Goal: Transaction & Acquisition: Book appointment/travel/reservation

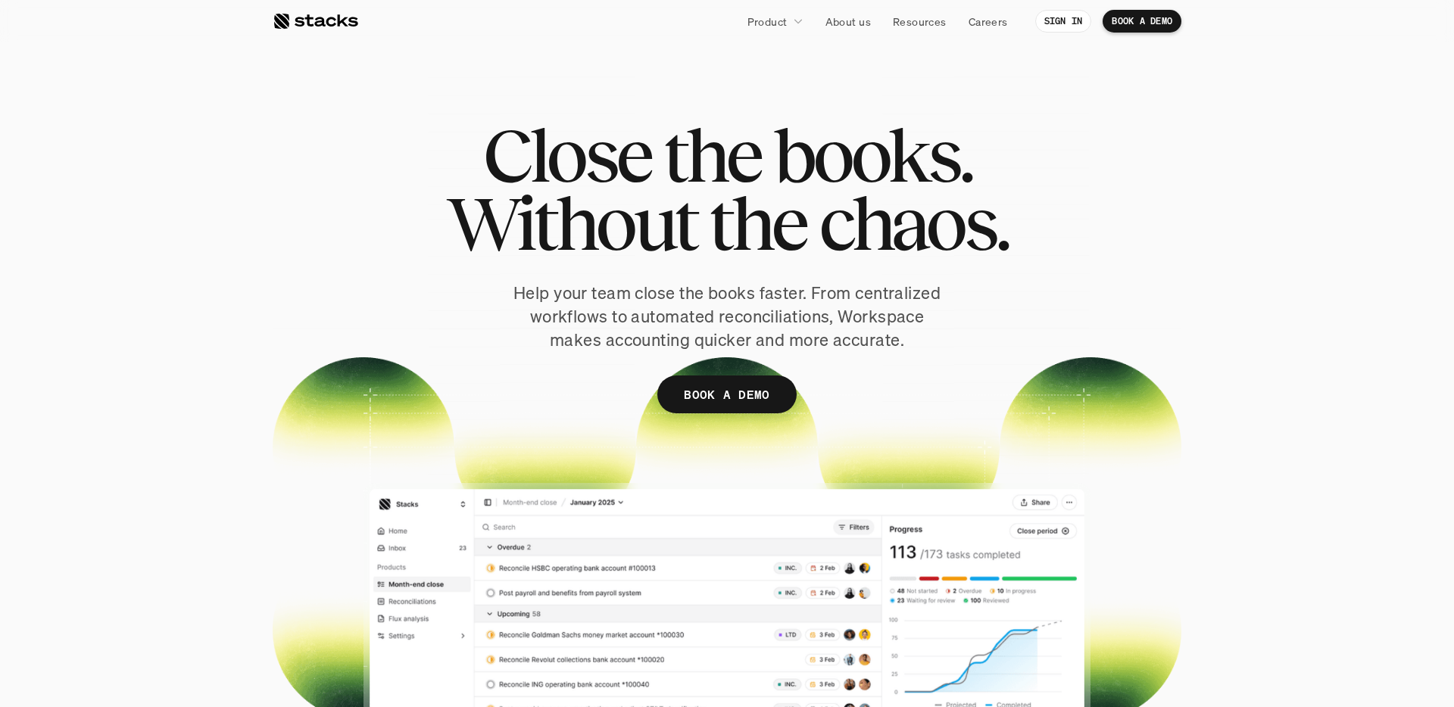
click at [810, 279] on div "Close the books. Without the chaos. Help your team close the books faster. From…" at bounding box center [727, 290] width 909 height 338
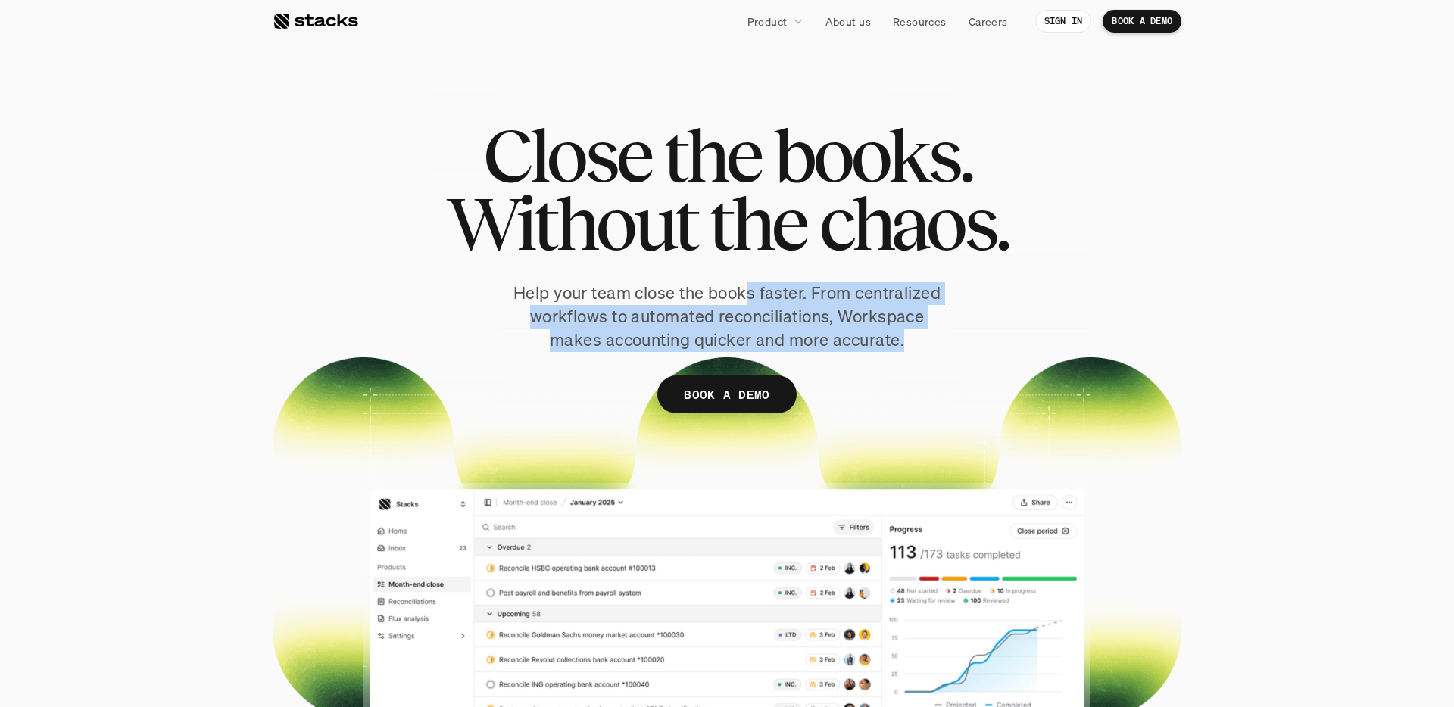
drag, startPoint x: 748, startPoint y: 286, endPoint x: 979, endPoint y: 347, distance: 238.8
click at [972, 343] on div "Close the books. Without the chaos. Help your team close the books faster. From…" at bounding box center [727, 290] width 909 height 338
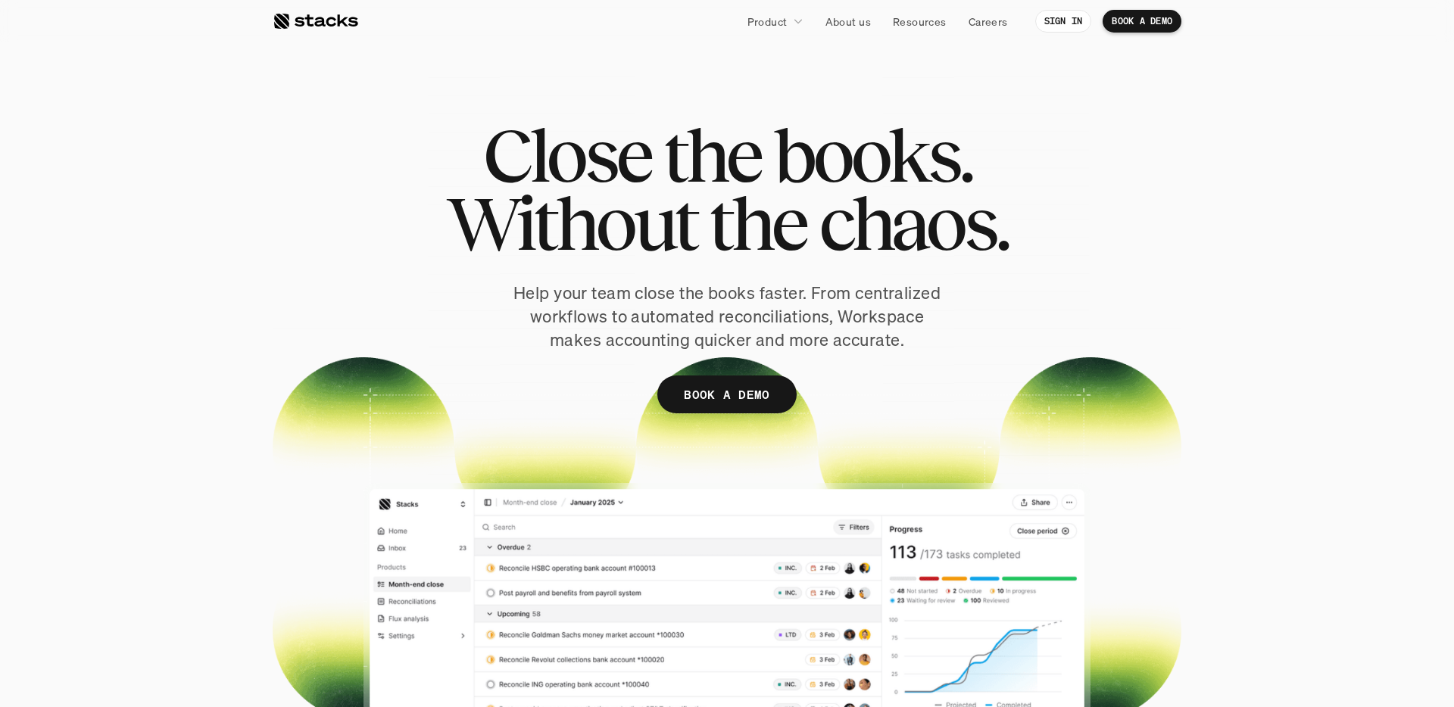
click at [979, 347] on div "Close the books. Without the chaos. Help your team close the books faster. From…" at bounding box center [727, 290] width 909 height 338
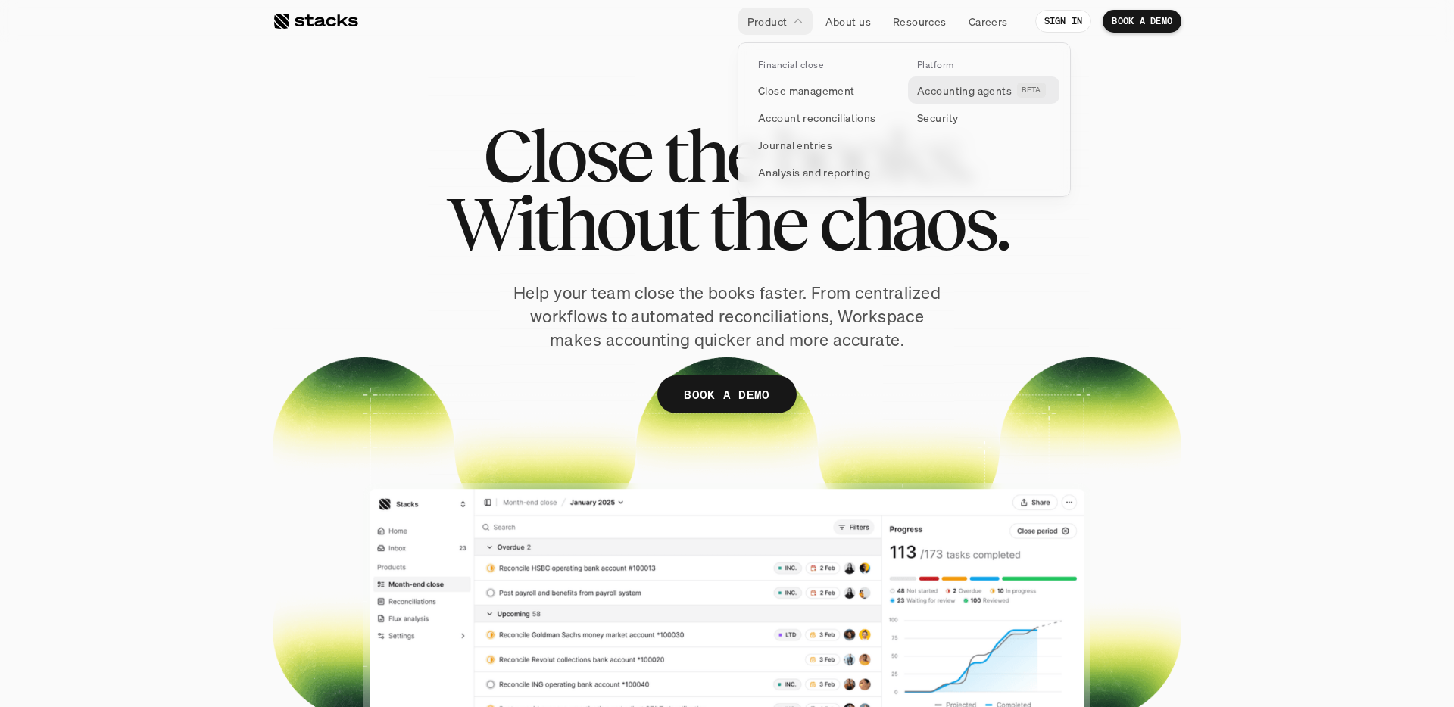
click at [954, 98] on p "Accounting agents" at bounding box center [964, 91] width 95 height 16
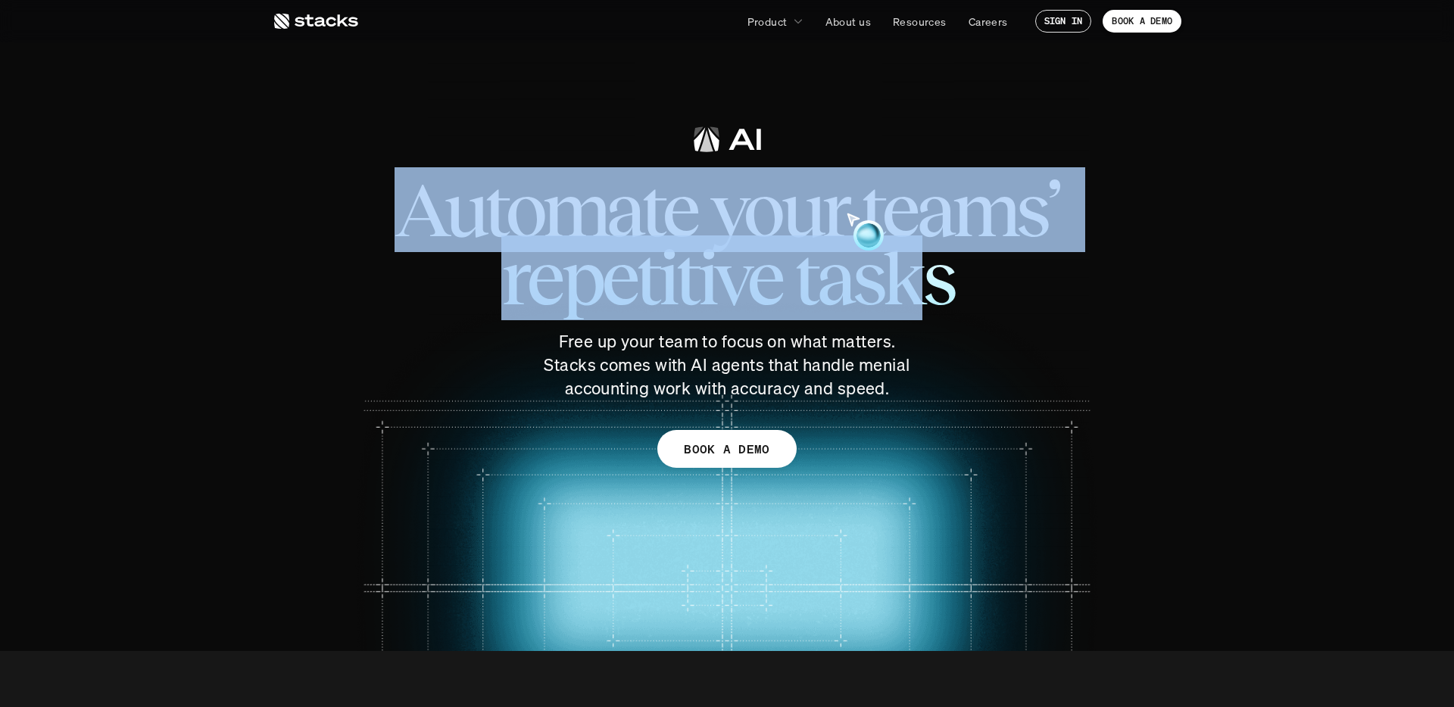
drag, startPoint x: 924, startPoint y: 282, endPoint x: 368, endPoint y: 227, distance: 558.5
click at [368, 227] on span "Automate your teams’ repetitive tasks" at bounding box center [726, 244] width 787 height 167
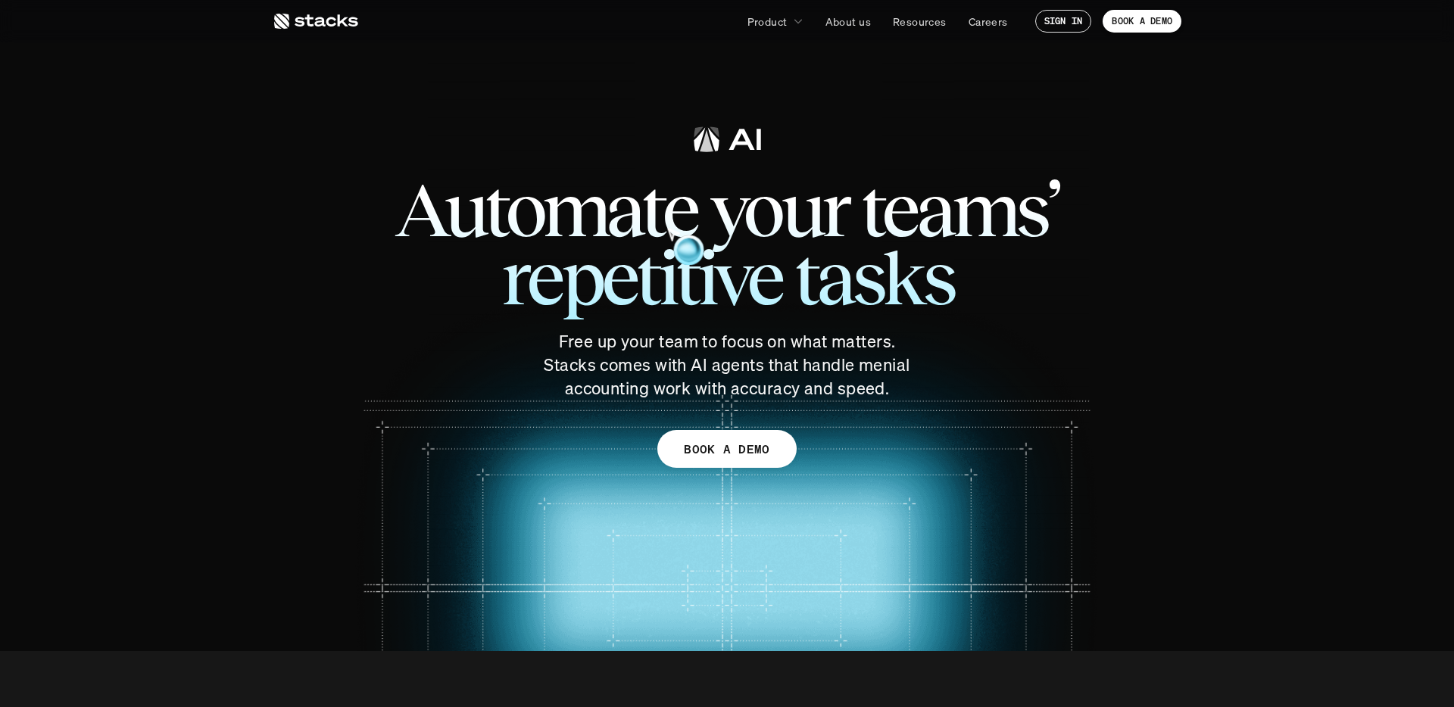
click at [363, 226] on span "Automate your teams’ repetitive tasks" at bounding box center [726, 244] width 787 height 167
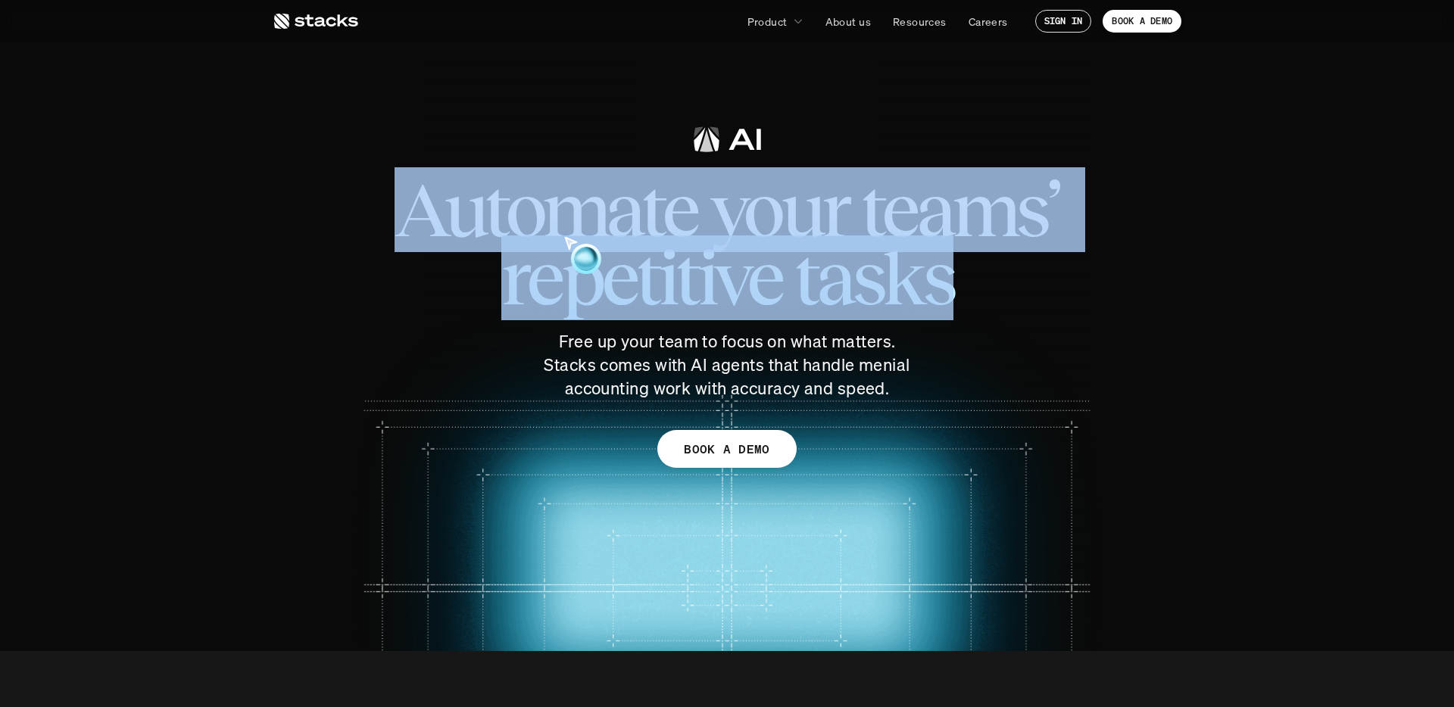
drag, startPoint x: 490, startPoint y: 244, endPoint x: 1104, endPoint y: 323, distance: 619.2
click at [1104, 323] on span "Automate your teams’ repetitive tasks" at bounding box center [726, 244] width 787 height 167
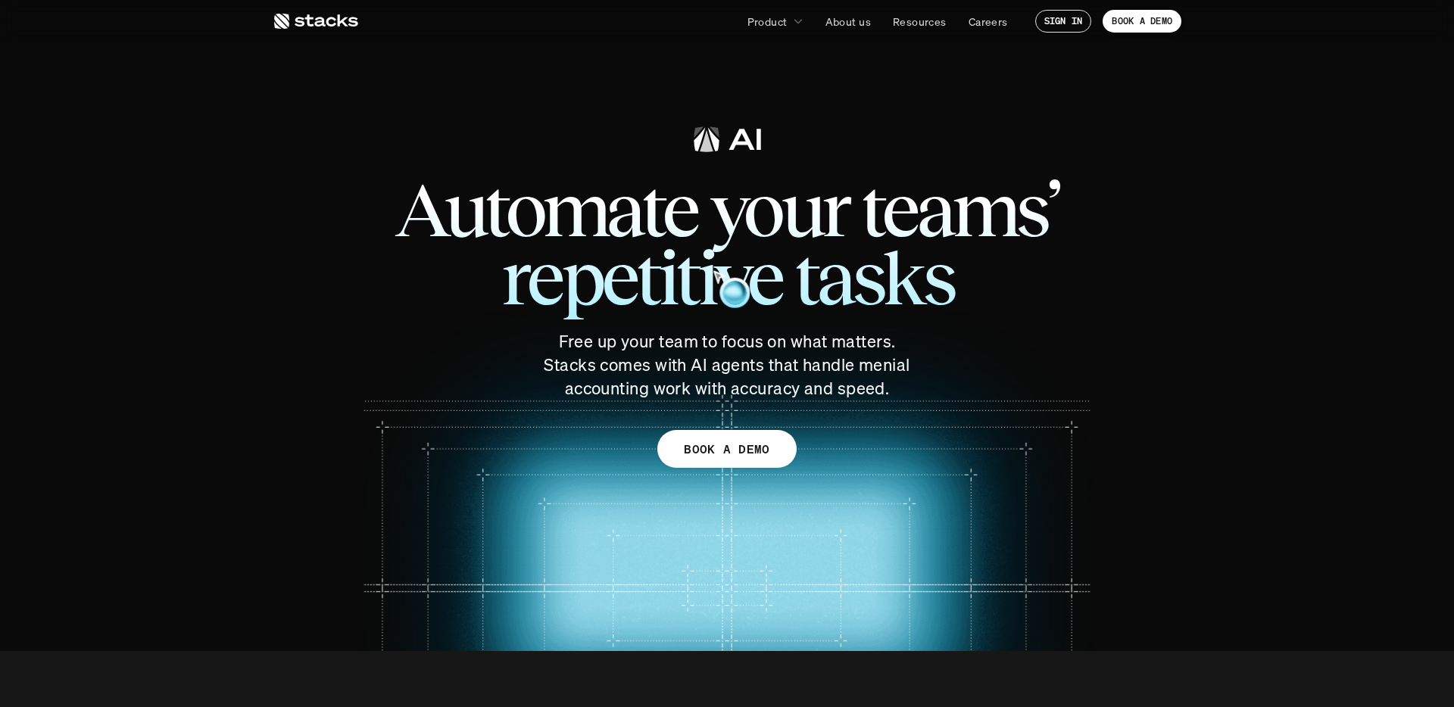
click at [1134, 326] on div "Automate your teams’ repetitive tasks Free up your team to focus on what matter…" at bounding box center [727, 260] width 848 height 279
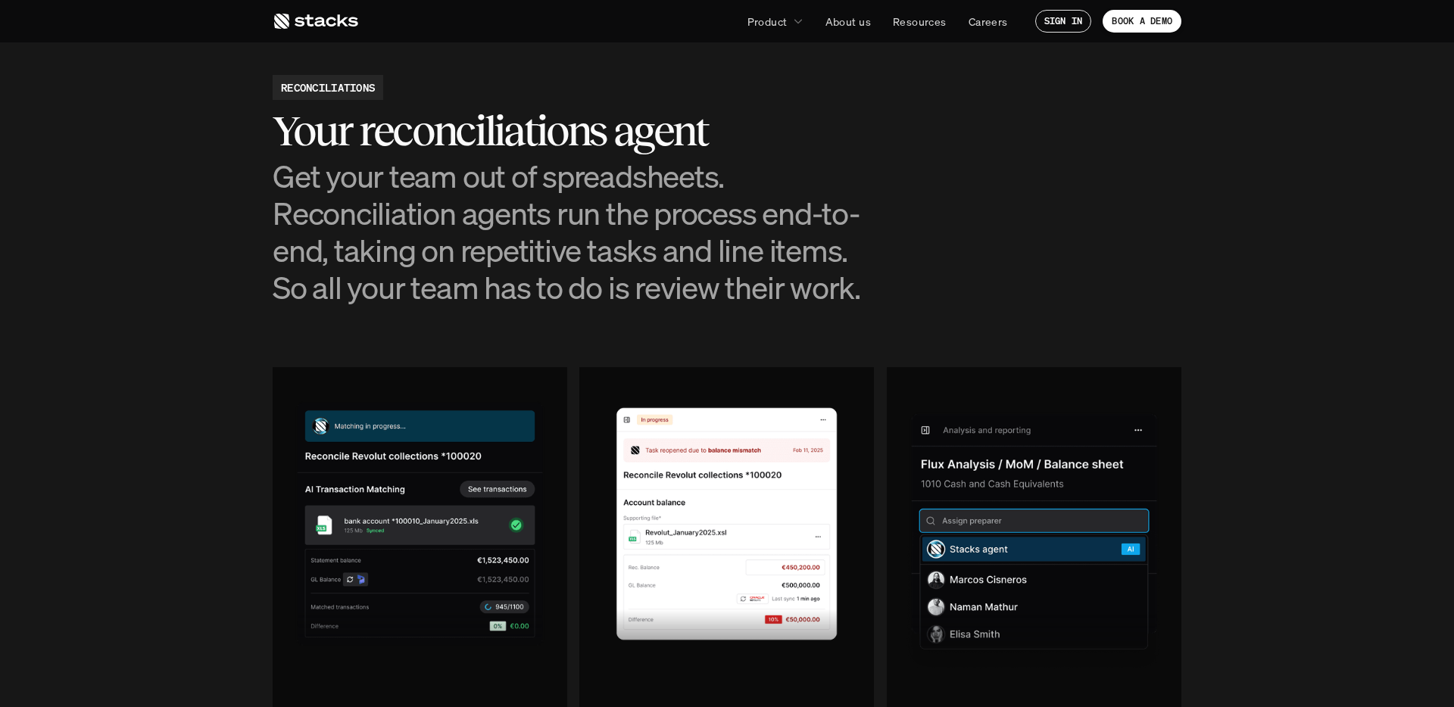
scroll to position [1436, 0]
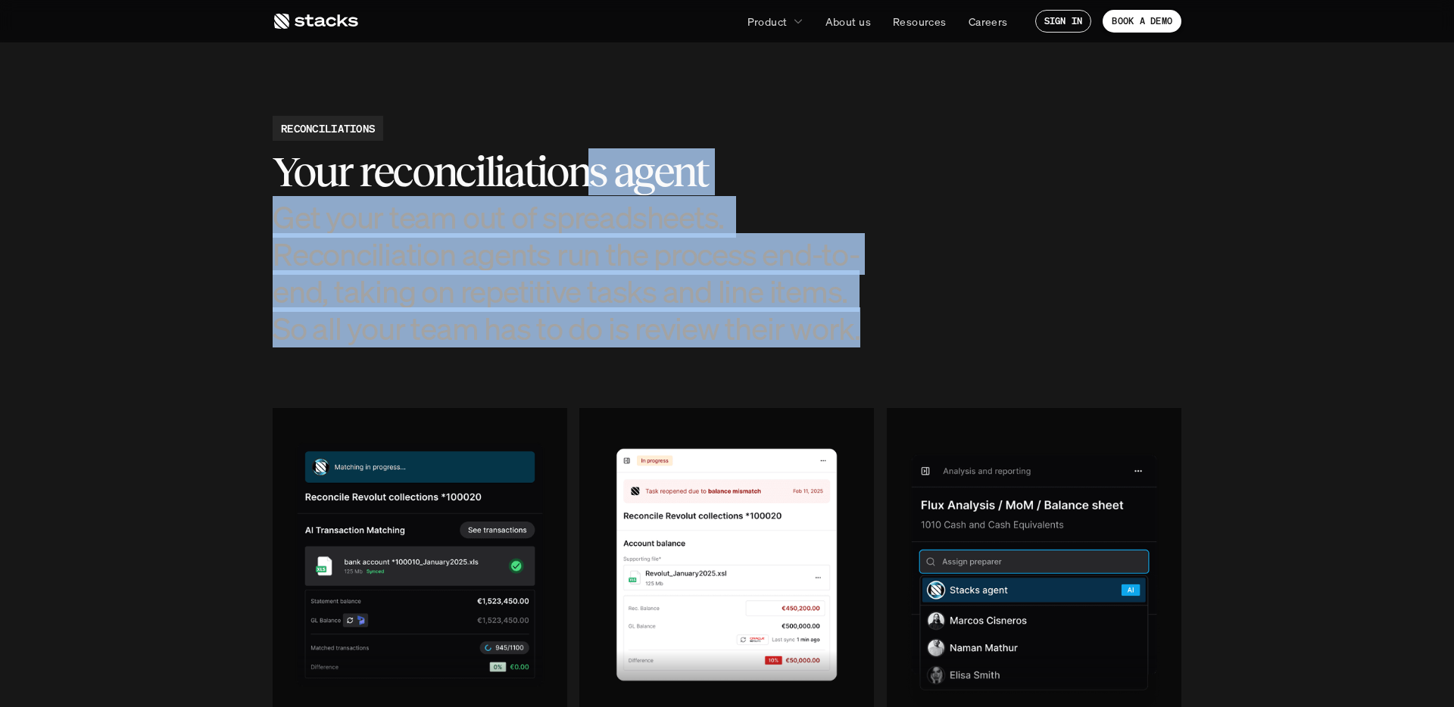
drag, startPoint x: 985, startPoint y: 329, endPoint x: 589, endPoint y: 146, distance: 436.4
click at [594, 148] on div "RECONCILIATIONS Your reconciliations agent Get your team out of spreadsheets. R…" at bounding box center [727, 231] width 909 height 231
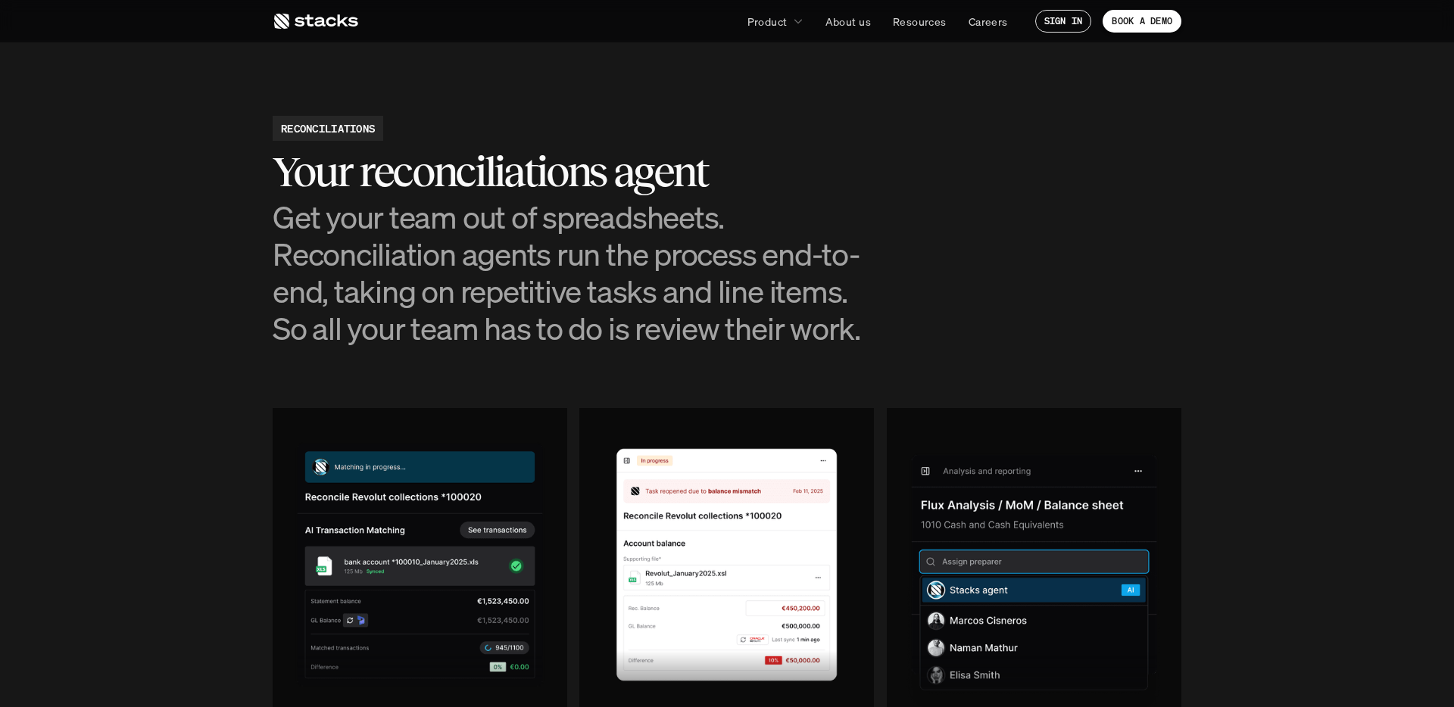
drag, startPoint x: 589, startPoint y: 146, endPoint x: 582, endPoint y: 142, distance: 8.2
click at [589, 146] on div "RECONCILIATIONS Your reconciliations agent Get your team out of spreadsheets. R…" at bounding box center [576, 231] width 606 height 231
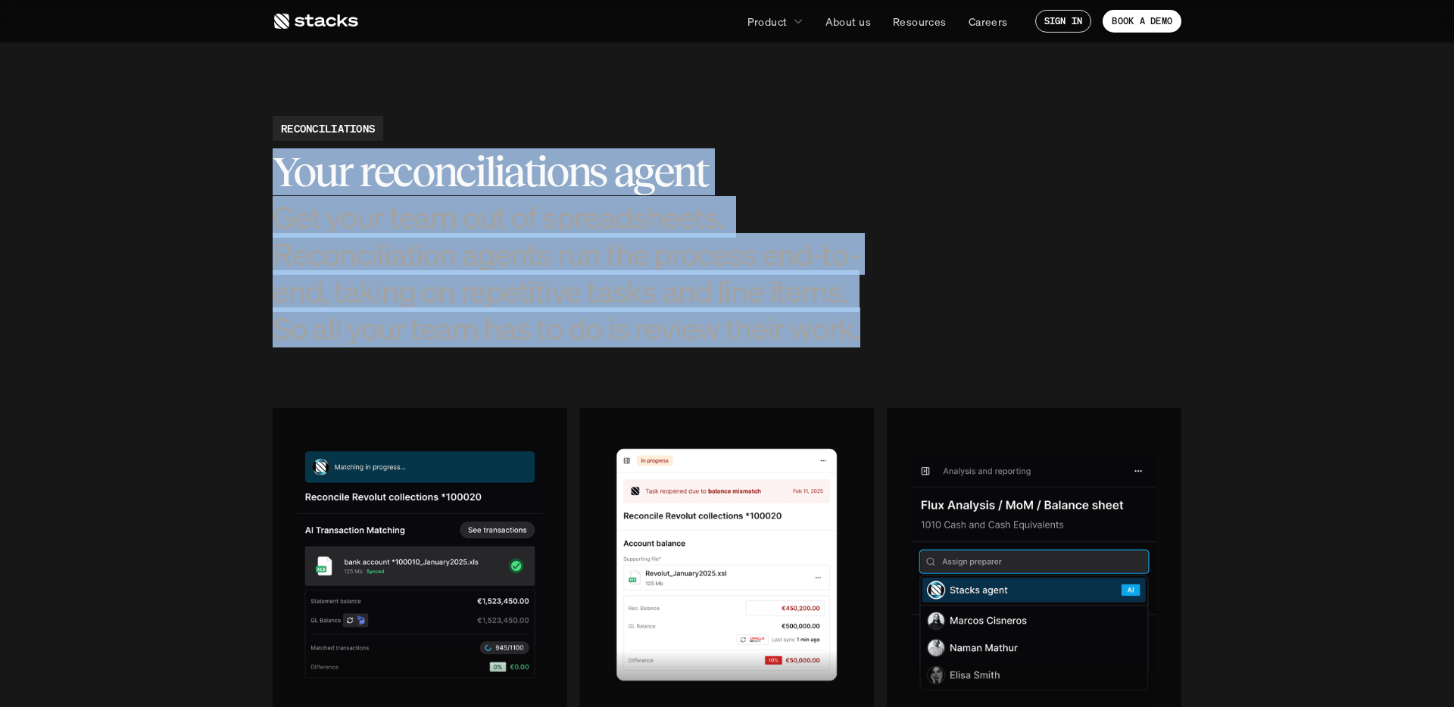
drag, startPoint x: 654, startPoint y: 201, endPoint x: 903, endPoint y: 323, distance: 276.3
click at [903, 323] on div "RECONCILIATIONS Your reconciliations agent Get your team out of spreadsheets. R…" at bounding box center [727, 231] width 909 height 231
drag, startPoint x: 910, startPoint y: 324, endPoint x: 894, endPoint y: 316, distance: 18.0
click at [910, 324] on div "RECONCILIATIONS Your reconciliations agent Get your team out of spreadsheets. R…" at bounding box center [727, 231] width 909 height 231
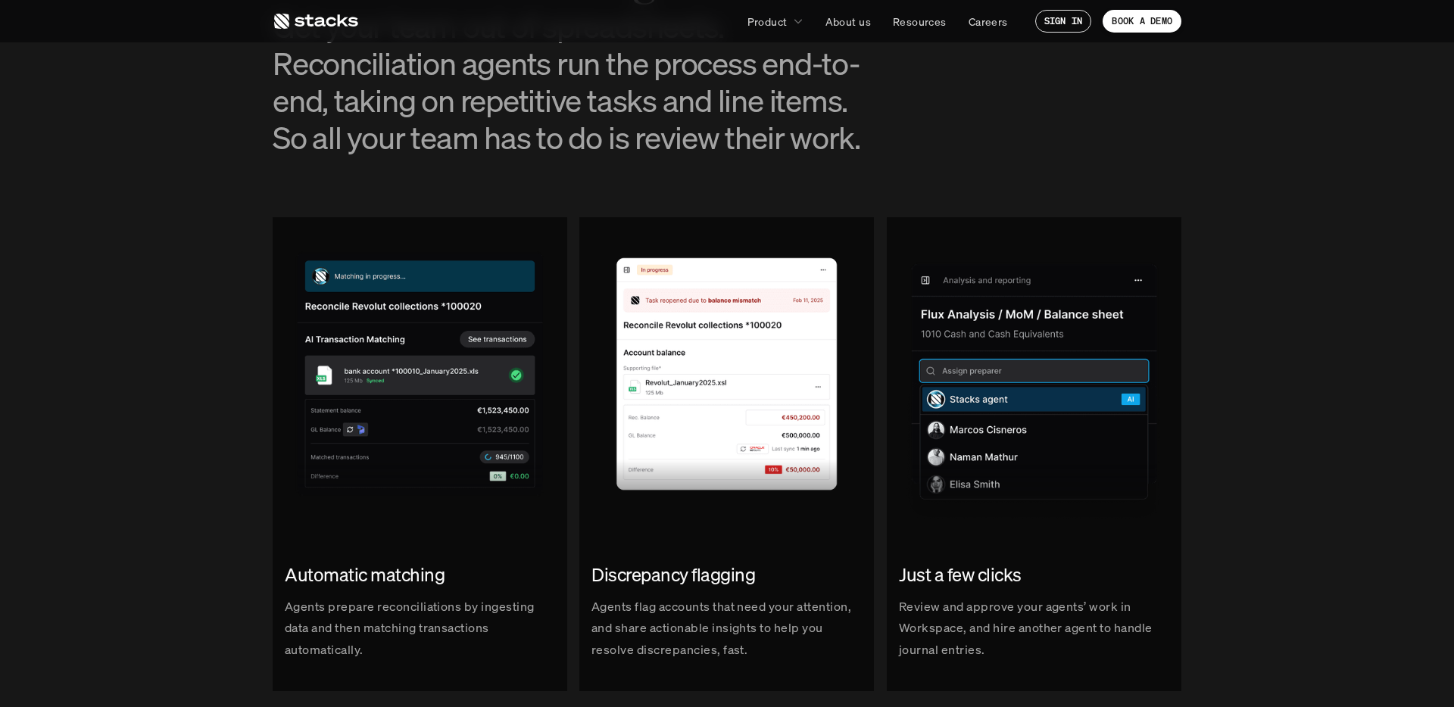
scroll to position [1776, 0]
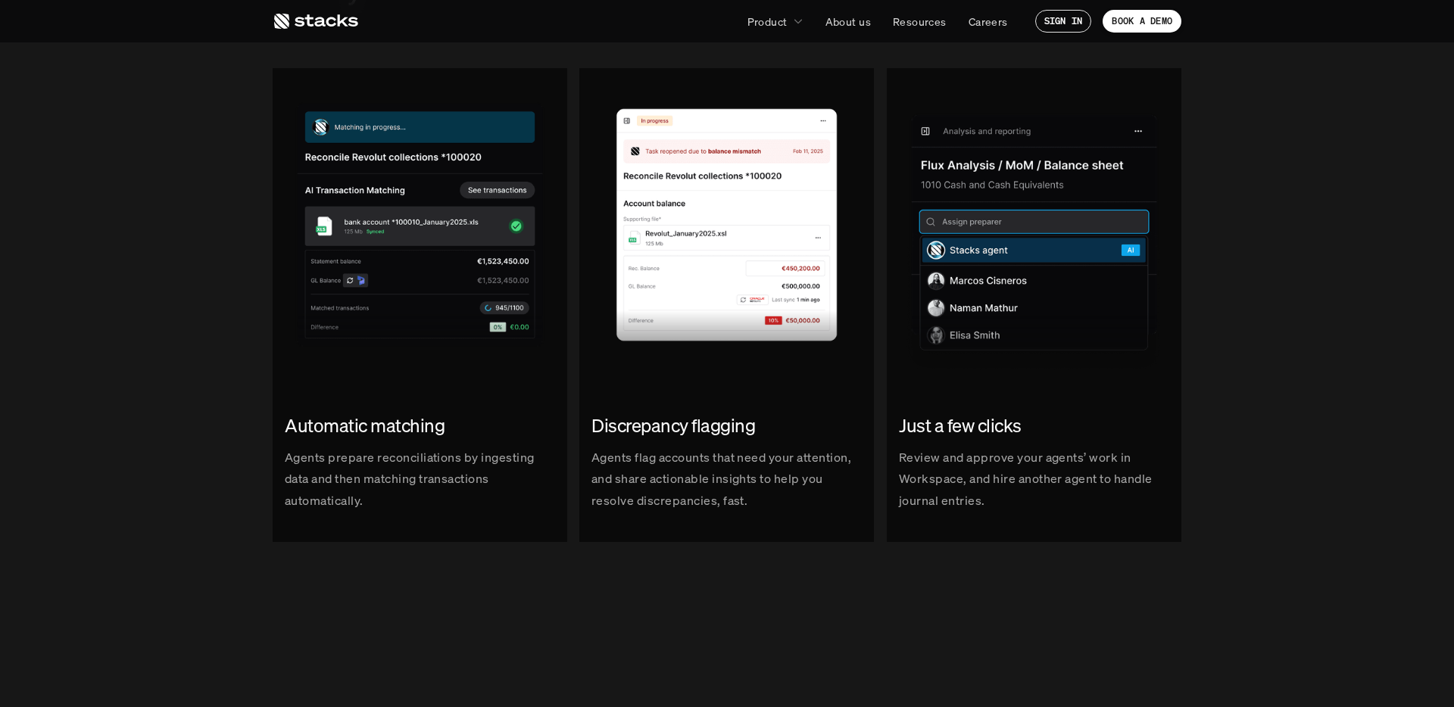
click at [1255, 274] on div "Automatic matching Agents prepare reconciliations by ingesting data and then ma…" at bounding box center [726, 319] width 1431 height 502
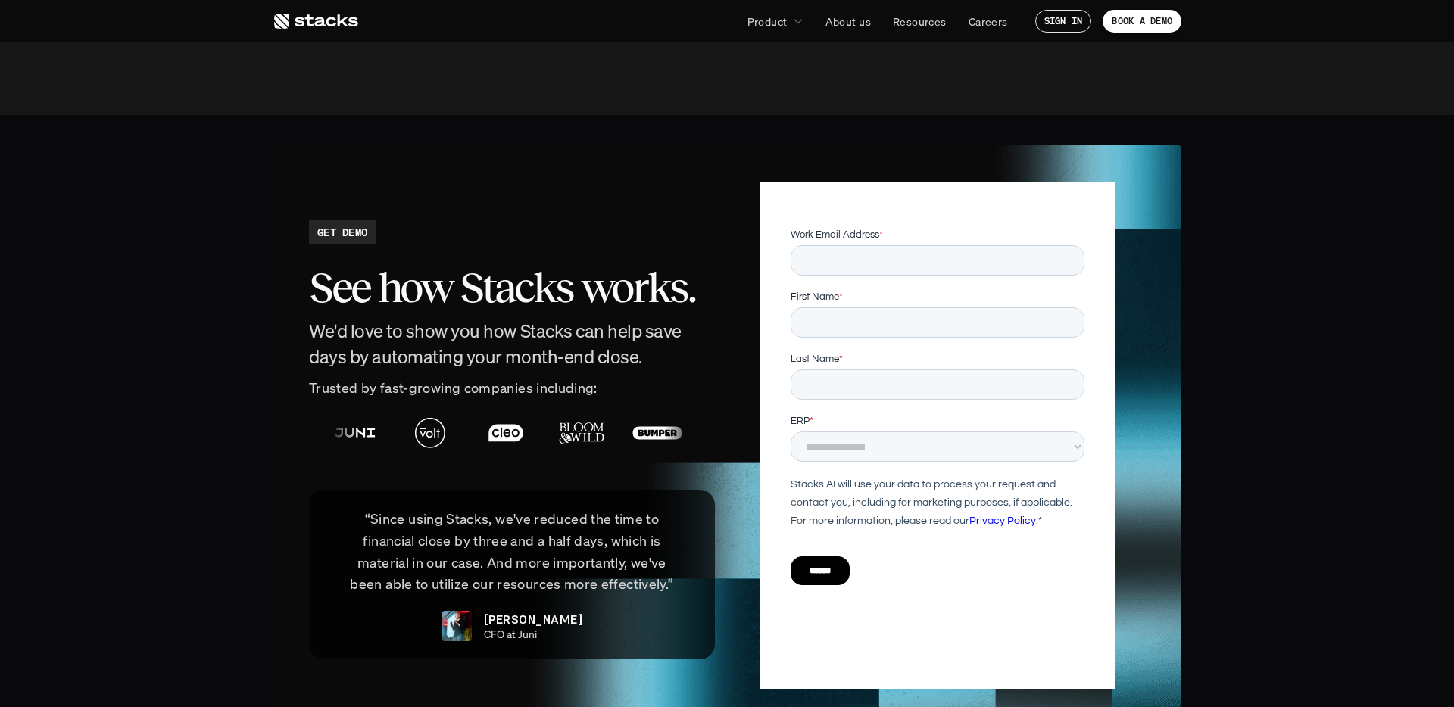
scroll to position [3139, 0]
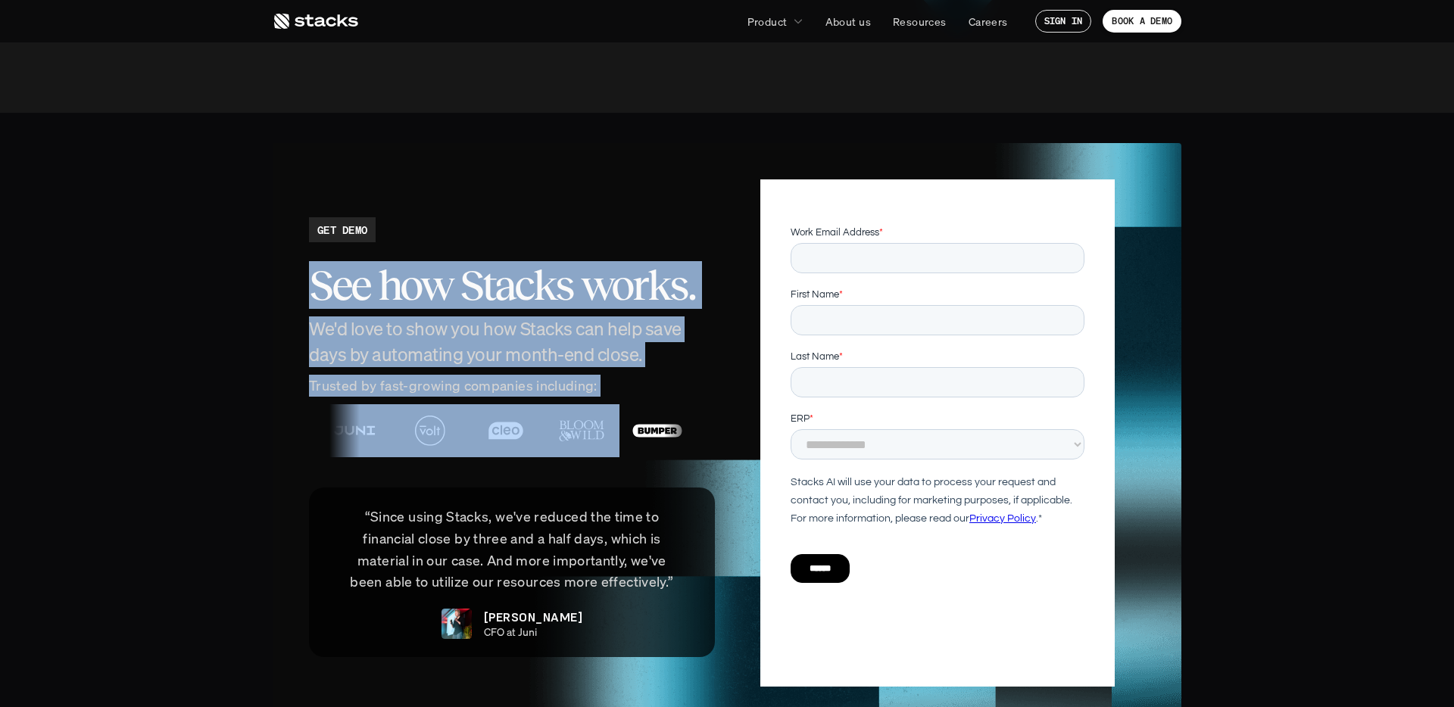
drag, startPoint x: 557, startPoint y: 308, endPoint x: 460, endPoint y: 216, distance: 133.9
click at [469, 220] on div "GET DEMO See how Stacks works. We'd love to show you how Stacks can help save d…" at bounding box center [512, 437] width 406 height 440
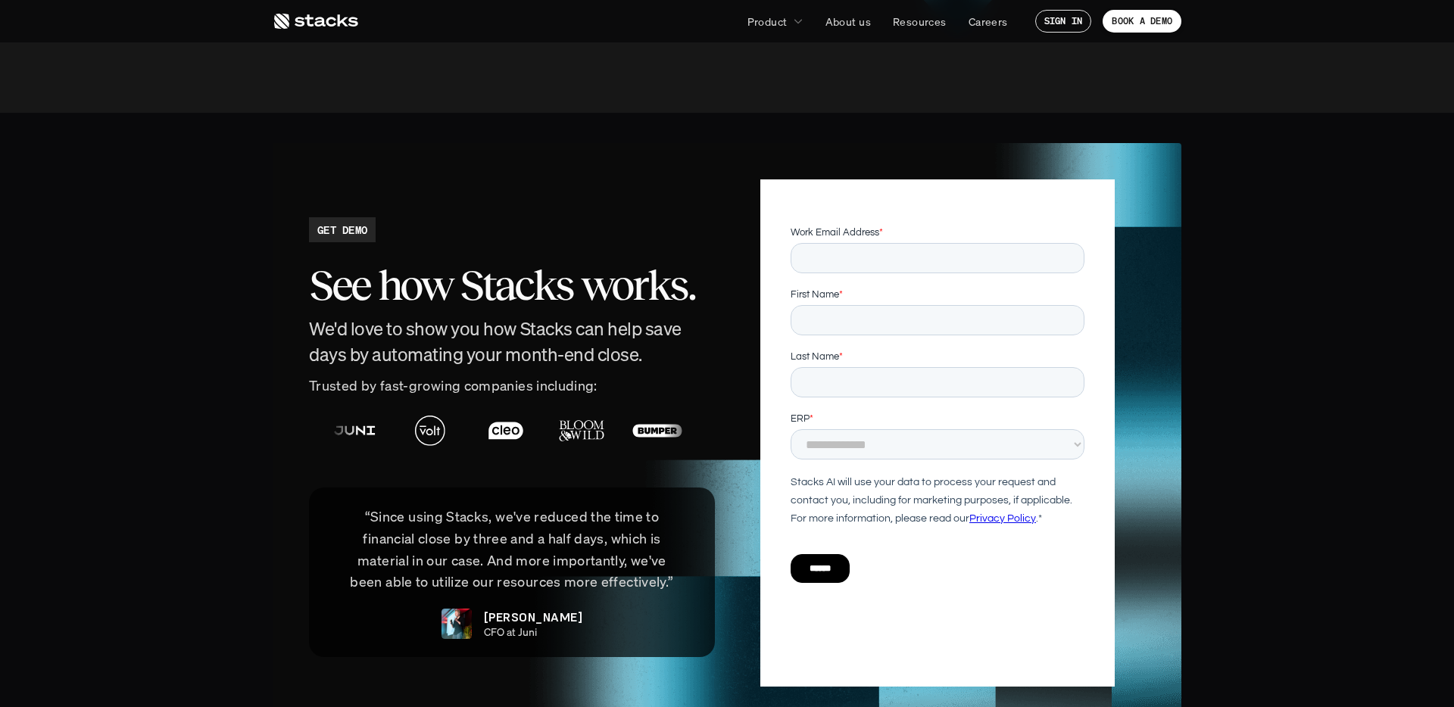
click at [460, 250] on div "See how Stacks works. We'd love to show you how Stacks can help save days by au…" at bounding box center [512, 308] width 406 height 117
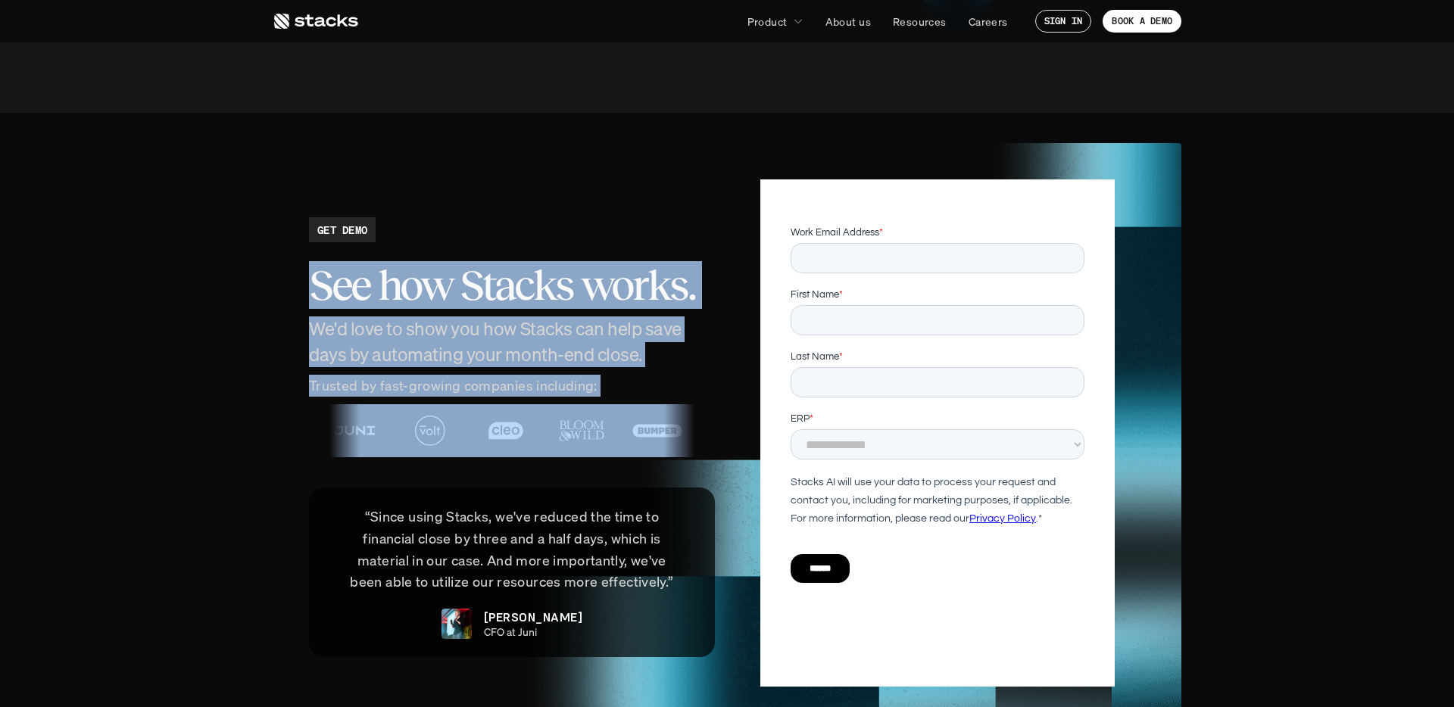
drag, startPoint x: 522, startPoint y: 307, endPoint x: 597, endPoint y: 450, distance: 161.6
click at [595, 442] on div "GET DEMO See how Stacks works. We'd love to show you how Stacks can help save d…" at bounding box center [512, 437] width 406 height 440
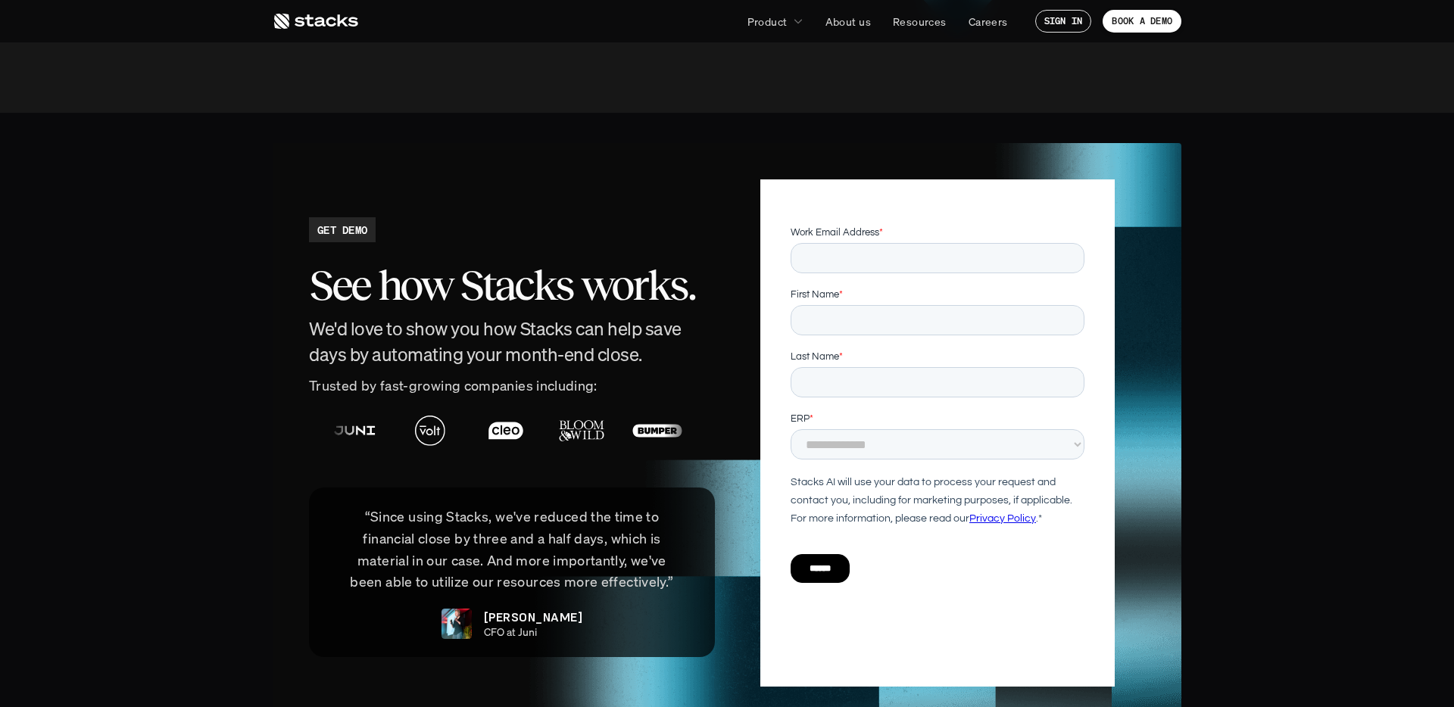
click at [599, 488] on div "“Since using Stacks, we've reduced the time to financial close by three and a h…" at bounding box center [512, 573] width 406 height 170
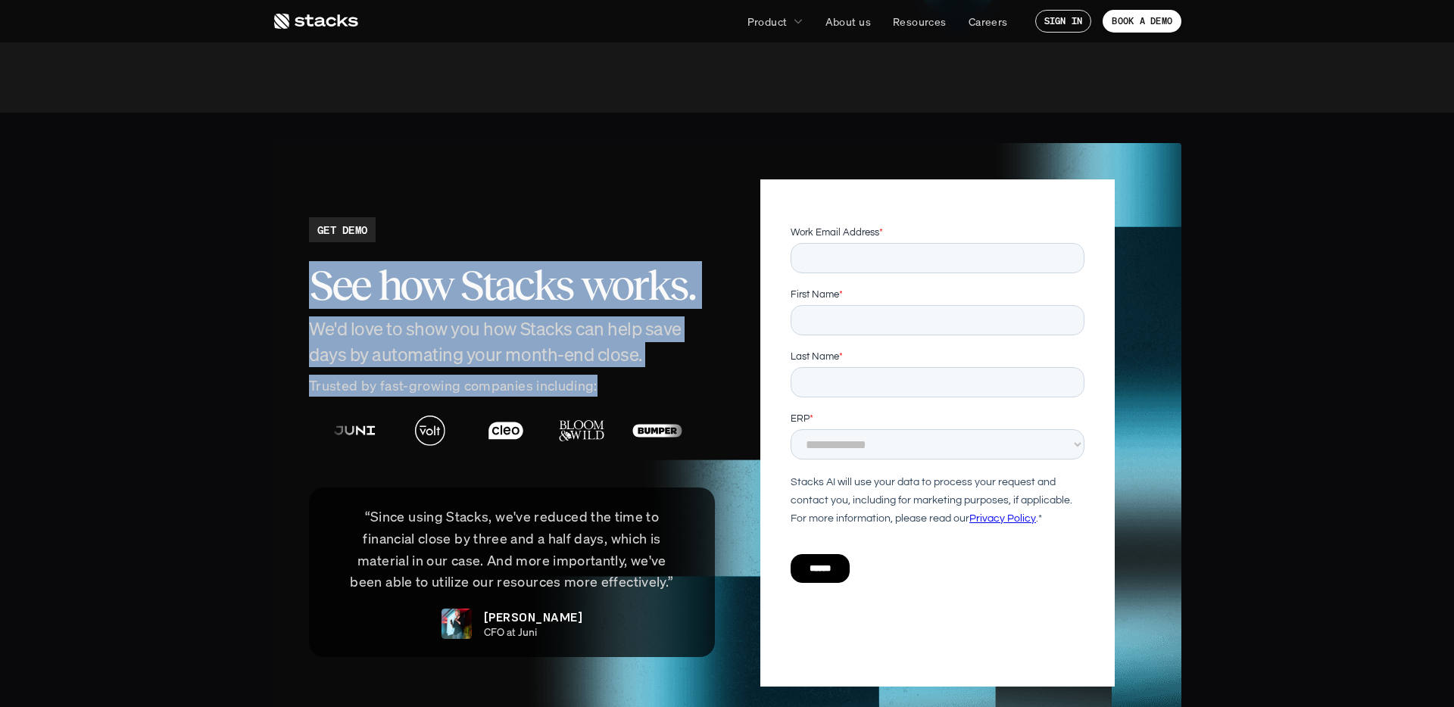
drag, startPoint x: 622, startPoint y: 349, endPoint x: 322, endPoint y: 220, distance: 327.3
click at [322, 220] on div "GET DEMO See how Stacks works. We'd love to show you how Stacks can help save d…" at bounding box center [512, 437] width 406 height 440
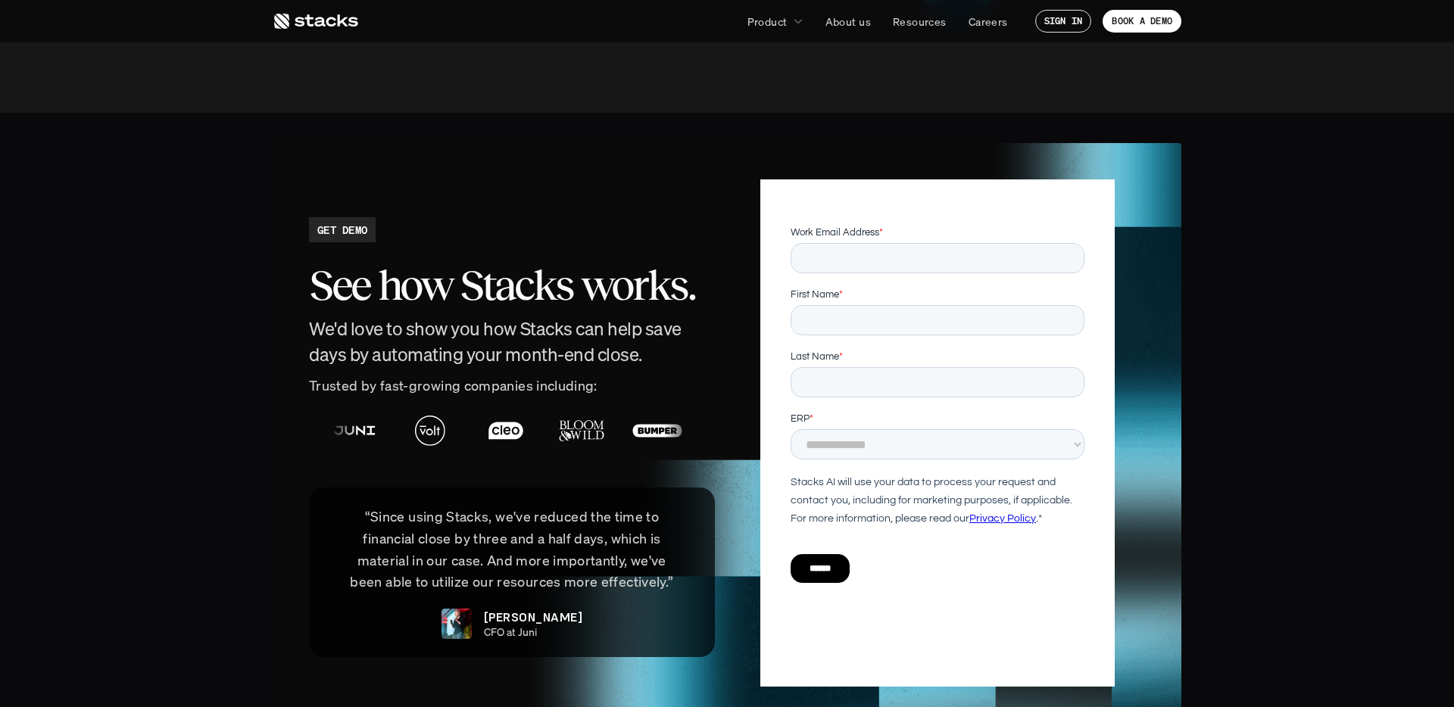
click at [320, 262] on h2 "See how Stacks works." at bounding box center [512, 285] width 406 height 47
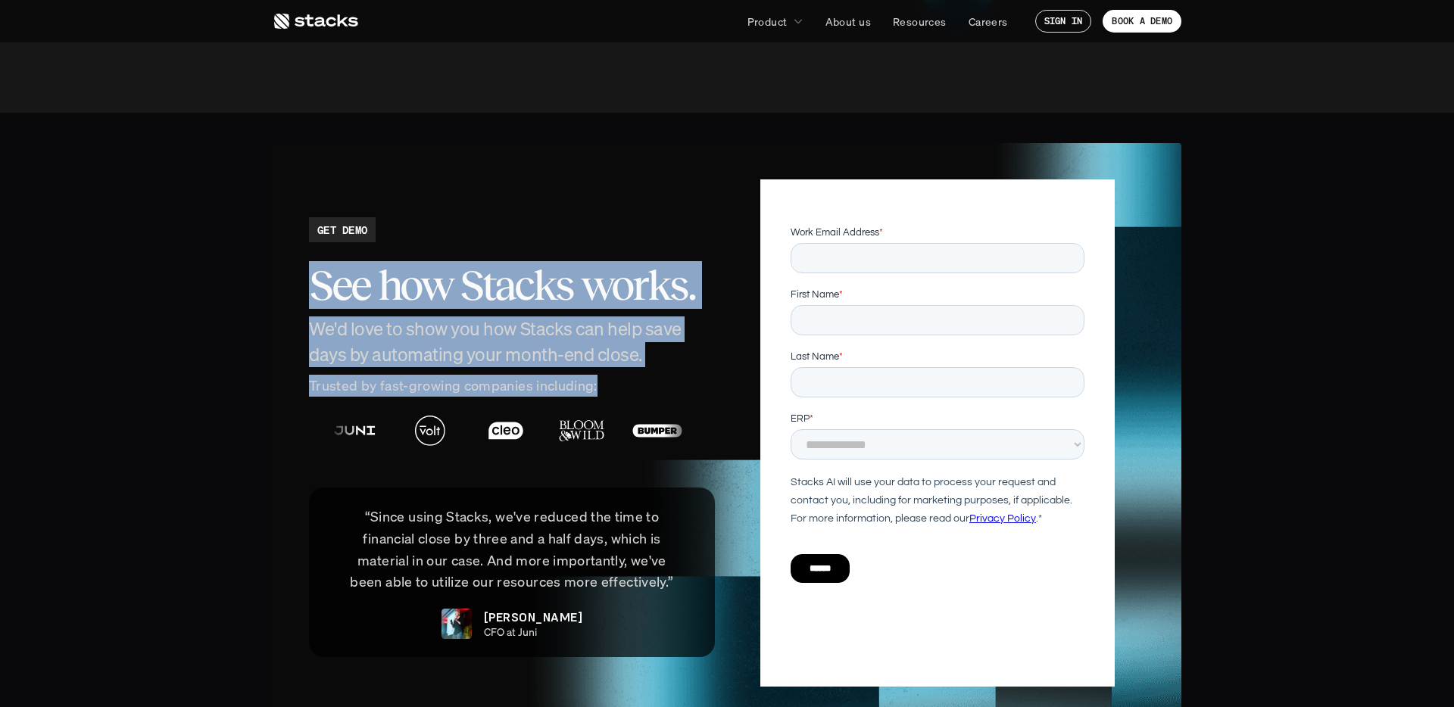
drag, startPoint x: 322, startPoint y: 231, endPoint x: 675, endPoint y: 352, distance: 373.8
click at [657, 349] on div "GET DEMO See how Stacks works. We'd love to show you how Stacks can help save d…" at bounding box center [512, 437] width 406 height 440
drag, startPoint x: 675, startPoint y: 352, endPoint x: 656, endPoint y: 344, distance: 21.4
click at [675, 375] on p "Trusted by fast-growing companies including:" at bounding box center [512, 386] width 406 height 22
drag, startPoint x: 656, startPoint y: 344, endPoint x: 246, endPoint y: 226, distance: 426.1
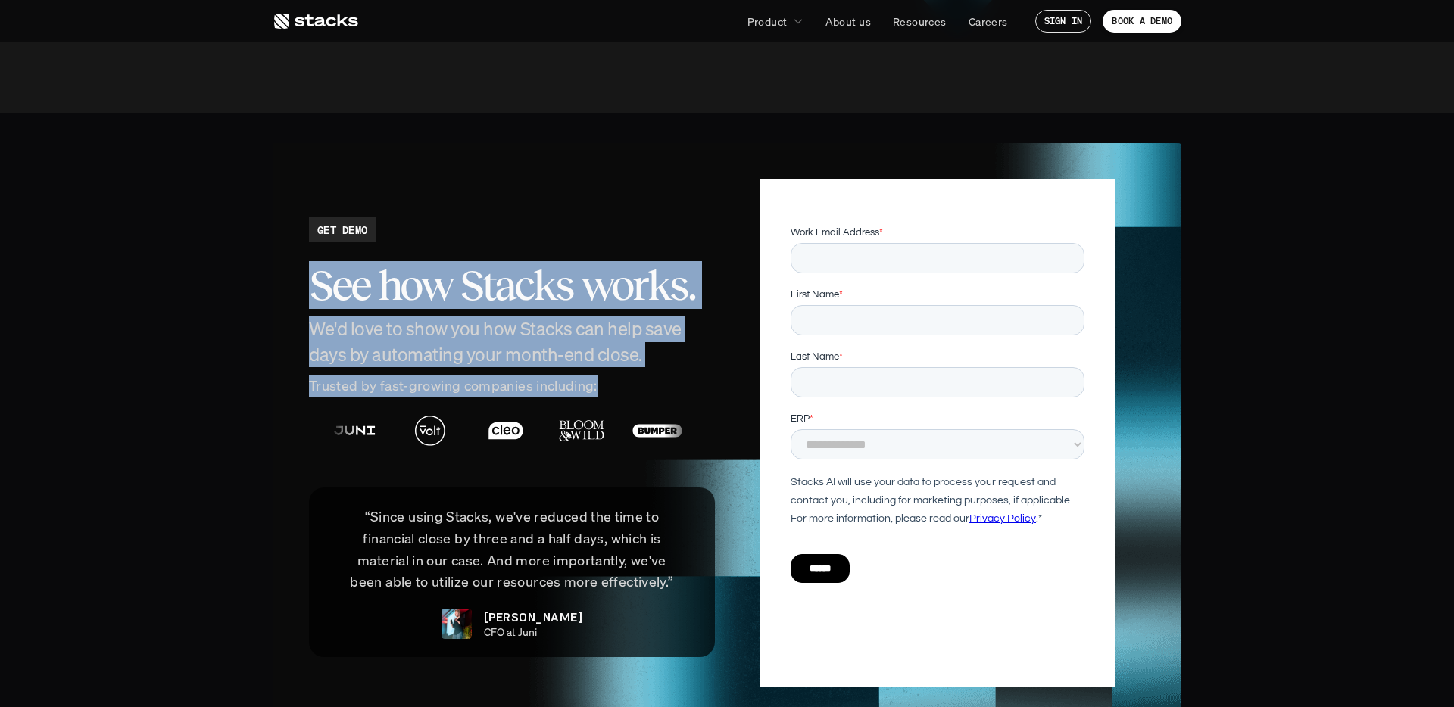
click at [257, 227] on section "GET DEMO See how Stacks works. We'd love to show you how Stacks can help save d…" at bounding box center [727, 433] width 1454 height 641
click at [246, 226] on section "GET DEMO See how Stacks works. We'd love to show you how Stacks can help save d…" at bounding box center [727, 433] width 1454 height 641
drag, startPoint x: 359, startPoint y: 264, endPoint x: 671, endPoint y: 359, distance: 326.2
click at [646, 354] on section "GET DEMO See how Stacks works. We'd love to show you how Stacks can help save d…" at bounding box center [727, 433] width 1454 height 641
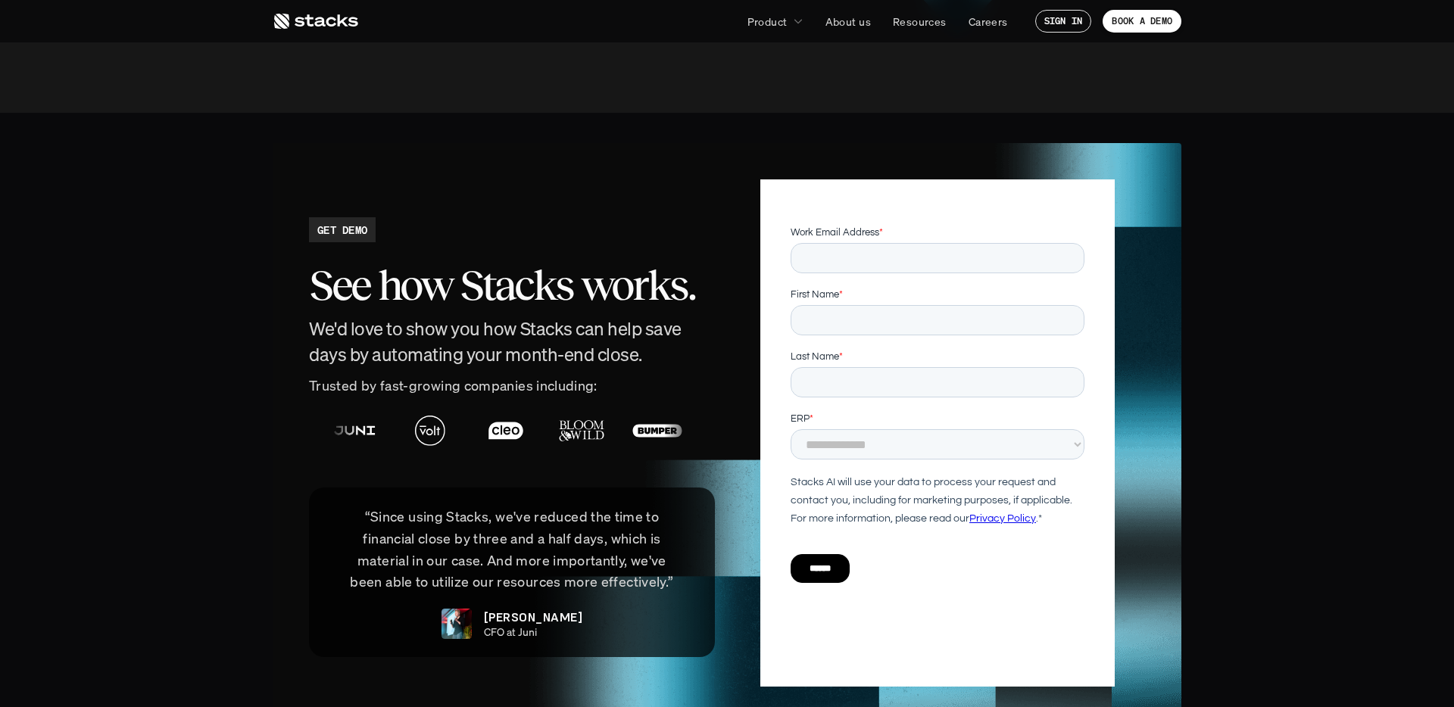
click at [671, 397] on section at bounding box center [512, 431] width 406 height 68
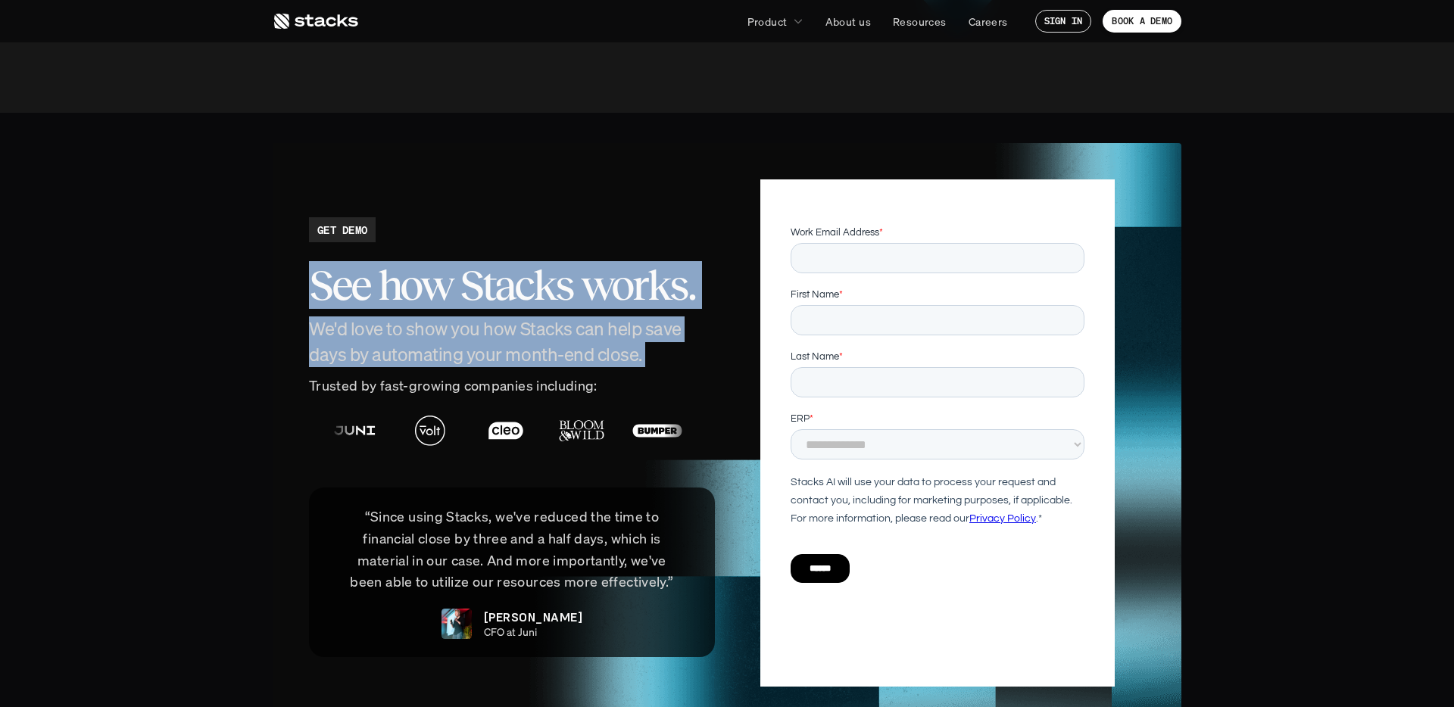
drag, startPoint x: 410, startPoint y: 273, endPoint x: 210, endPoint y: 233, distance: 204.6
click at [210, 233] on section "GET DEMO See how Stacks works. We'd love to show you how Stacks can help save d…" at bounding box center [727, 433] width 1454 height 641
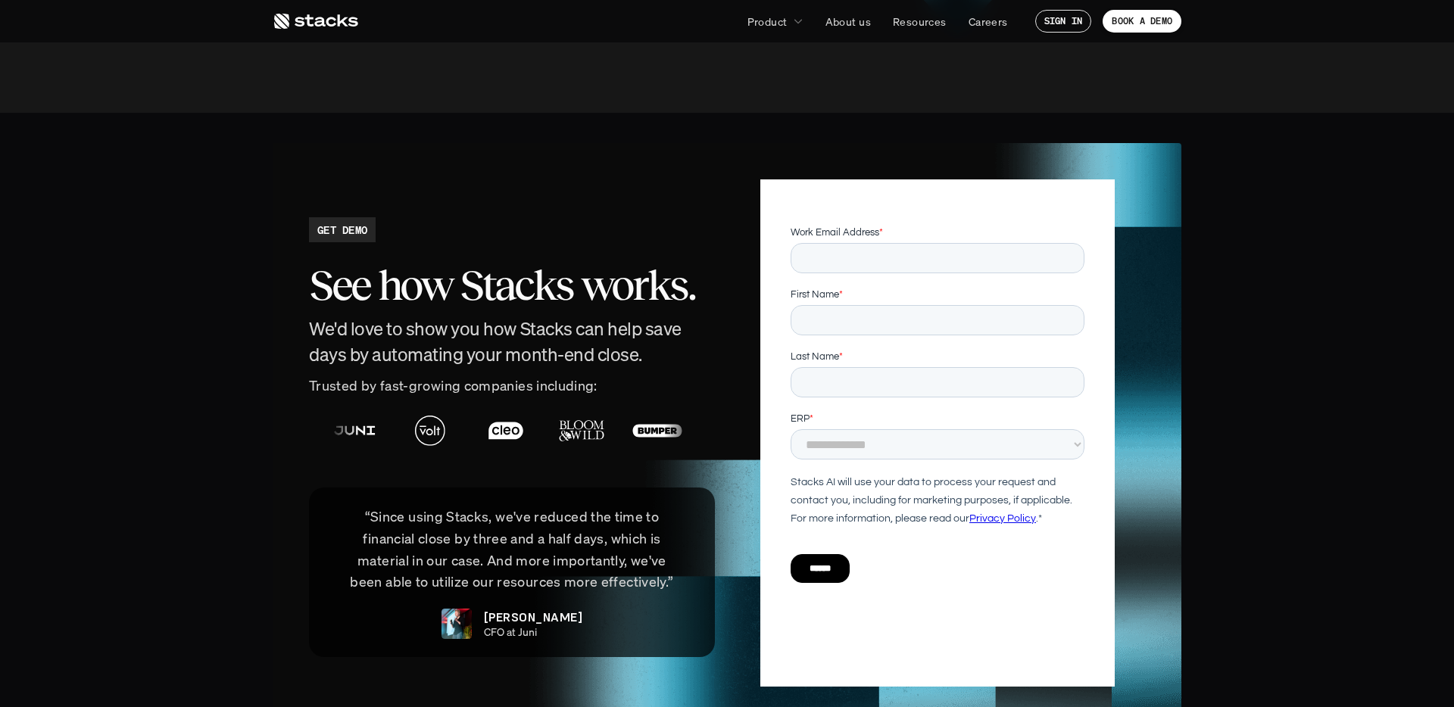
drag, startPoint x: 173, startPoint y: 231, endPoint x: 283, endPoint y: 260, distance: 114.2
click at [173, 232] on section "GET DEMO See how Stacks works. We'd love to show you how Stacks can help save d…" at bounding box center [727, 433] width 1454 height 641
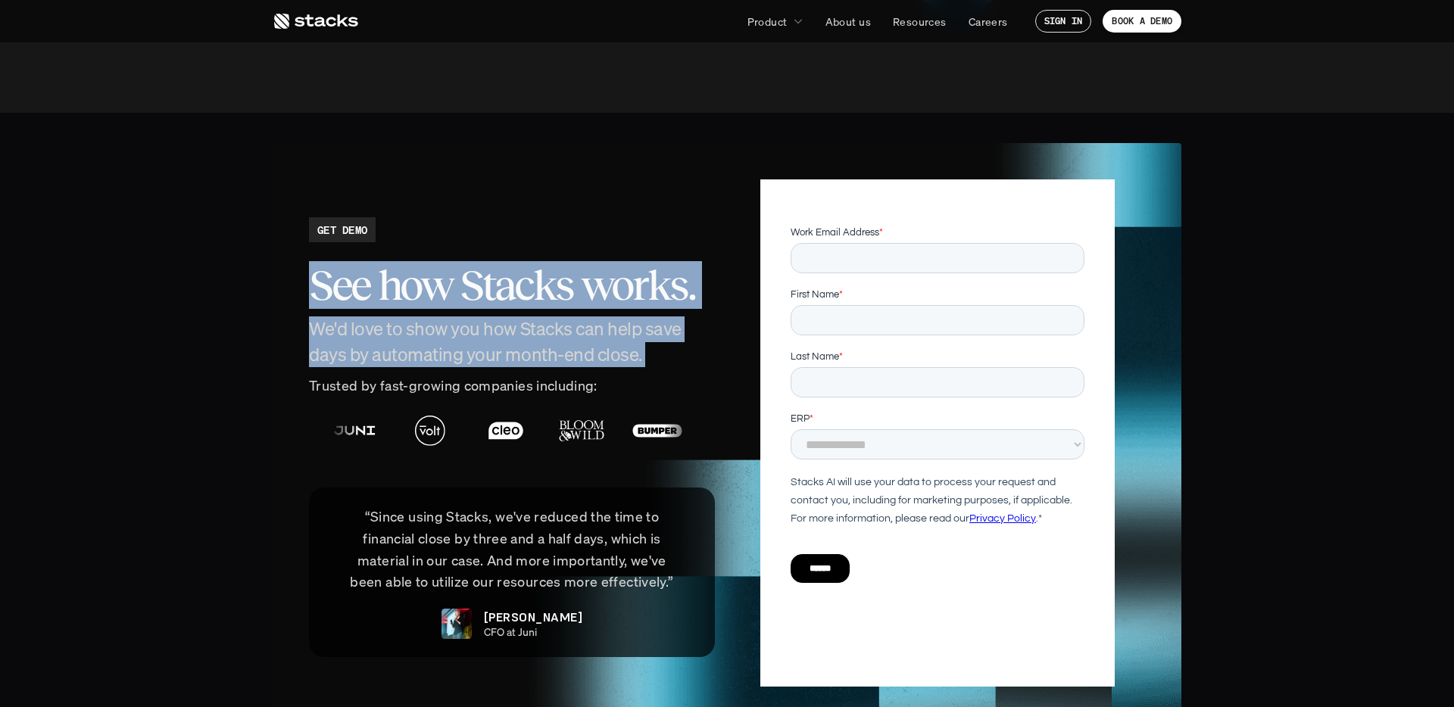
drag, startPoint x: 283, startPoint y: 260, endPoint x: 613, endPoint y: 339, distance: 338.8
click at [607, 338] on section "GET DEMO See how Stacks works. We'd love to show you how Stacks can help save d…" at bounding box center [727, 433] width 1454 height 641
click at [613, 375] on p "Trusted by fast-growing companies including:" at bounding box center [512, 386] width 406 height 22
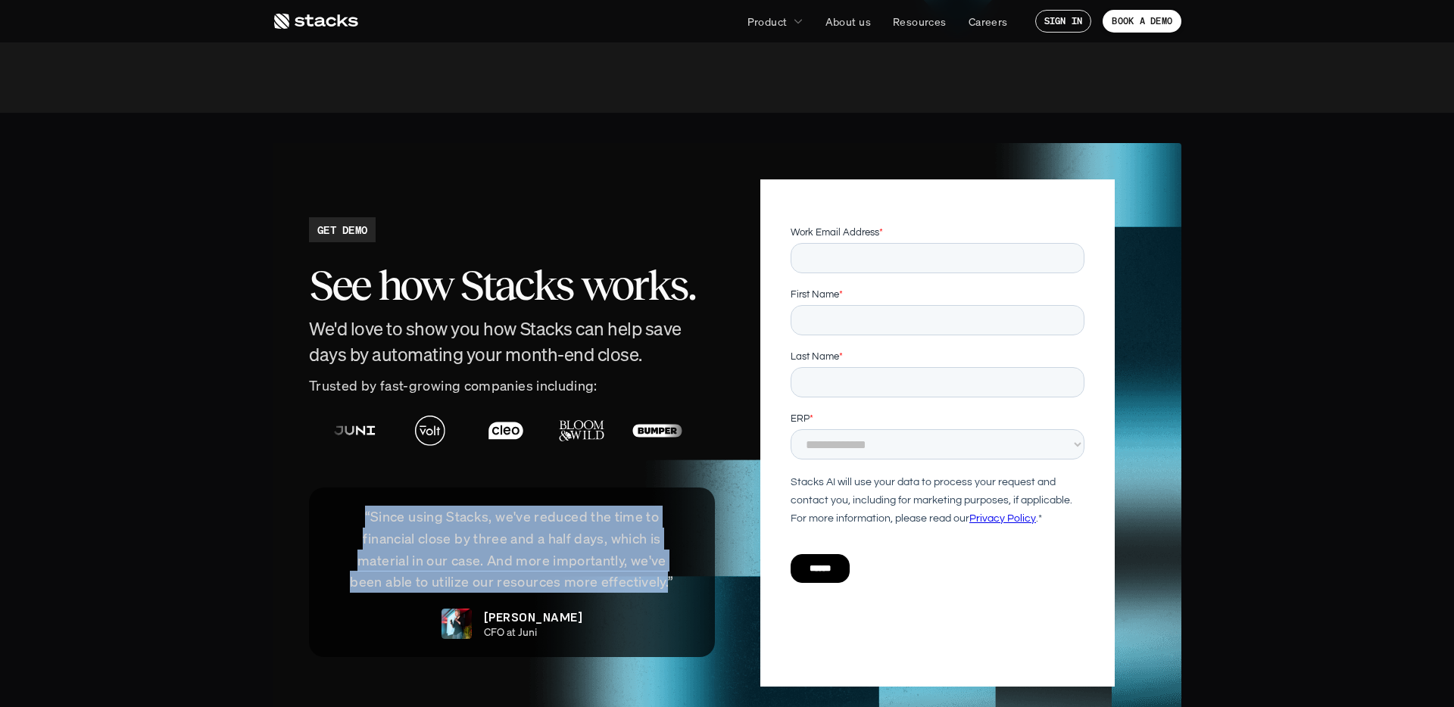
drag, startPoint x: 647, startPoint y: 535, endPoint x: 311, endPoint y: 466, distance: 343.0
click at [319, 488] on div "“Since using Stacks, we've reduced the time to financial close by three and a h…" at bounding box center [512, 573] width 406 height 170
click at [311, 488] on div "“Since using Stacks, we've reduced the time to financial close by three and a h…" at bounding box center [512, 573] width 406 height 170
drag, startPoint x: 430, startPoint y: 504, endPoint x: 669, endPoint y: 555, distance: 243.9
click at [669, 555] on div "“Since using Stacks, we've reduced the time to financial close by three and a h…" at bounding box center [512, 573] width 406 height 170
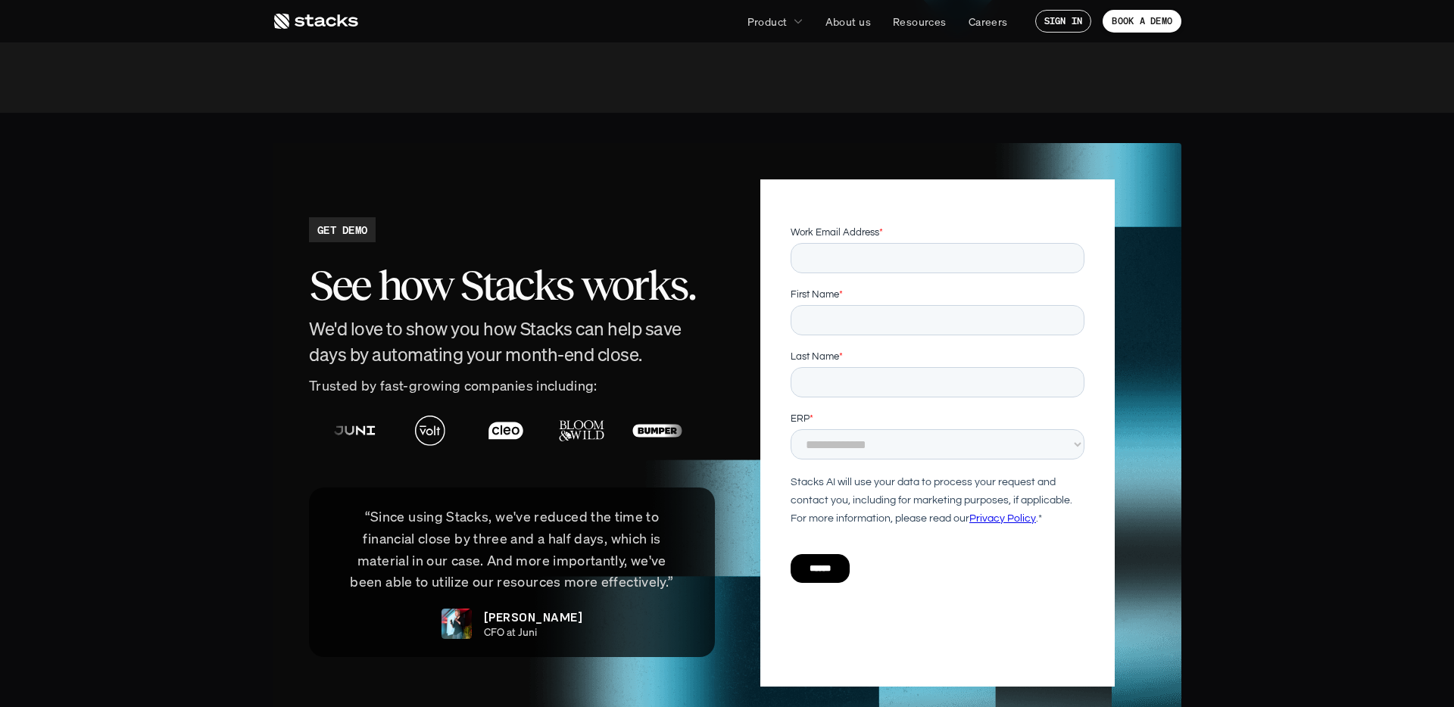
click at [673, 556] on div "“Since using Stacks, we've reduced the time to financial close by three and a h…" at bounding box center [512, 573] width 406 height 170
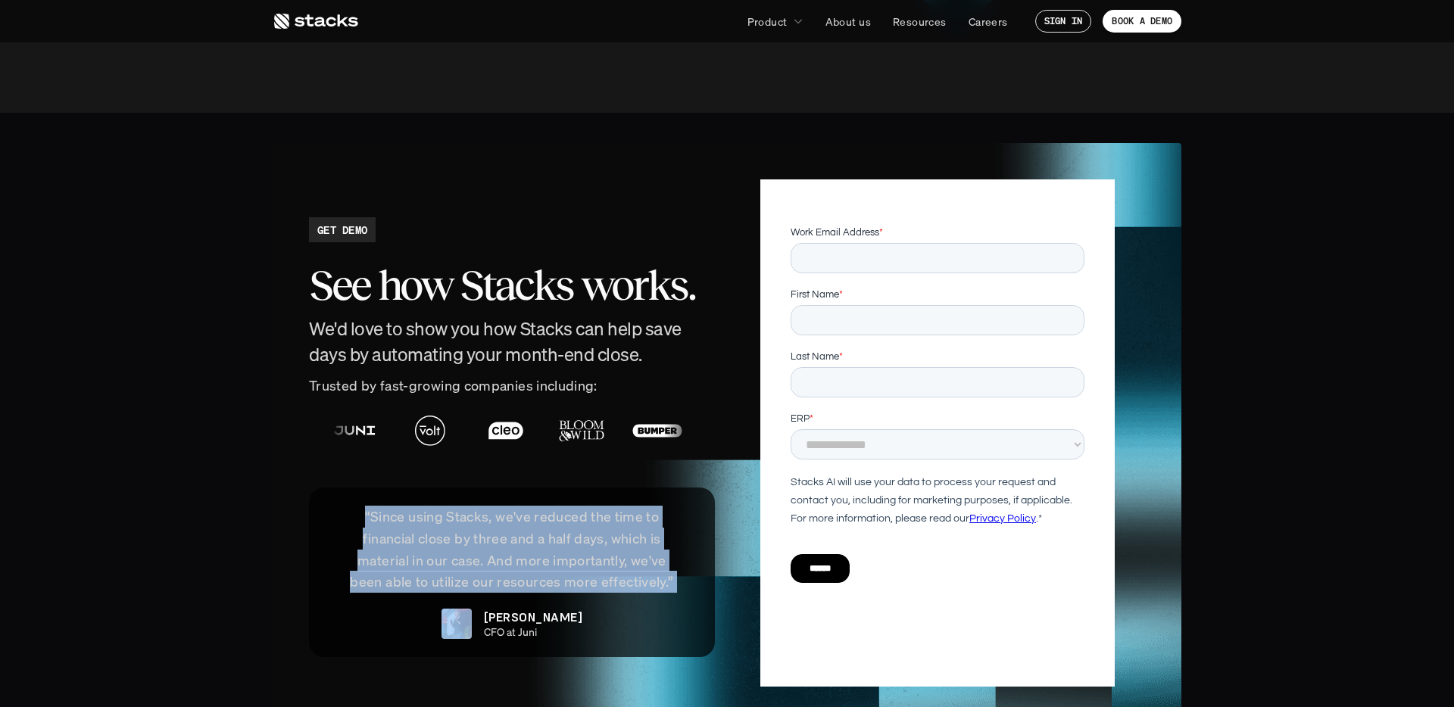
drag, startPoint x: 600, startPoint y: 535, endPoint x: 331, endPoint y: 485, distance: 274.2
click at [332, 506] on p "“Since using Stacks, we've reduced the time to financial close by three and a h…" at bounding box center [512, 549] width 360 height 87
drag, startPoint x: 331, startPoint y: 485, endPoint x: 323, endPoint y: 483, distance: 7.9
click at [330, 488] on div "“Since using Stacks, we've reduced the time to financial close by three and a h…" at bounding box center [512, 573] width 406 height 170
drag, startPoint x: 349, startPoint y: 489, endPoint x: 638, endPoint y: 548, distance: 294.5
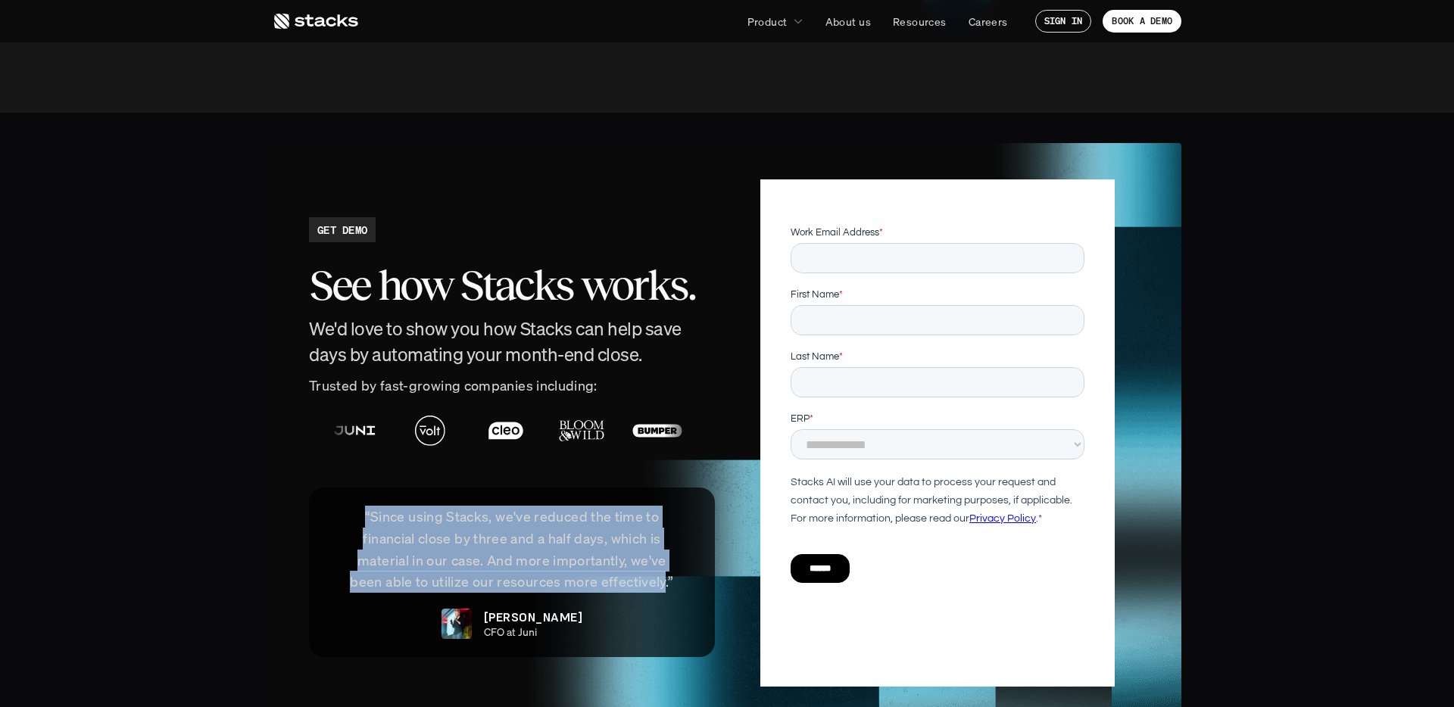
click at [638, 549] on div "“Since using Stacks, we've reduced the time to financial close by three and a h…" at bounding box center [512, 573] width 406 height 170
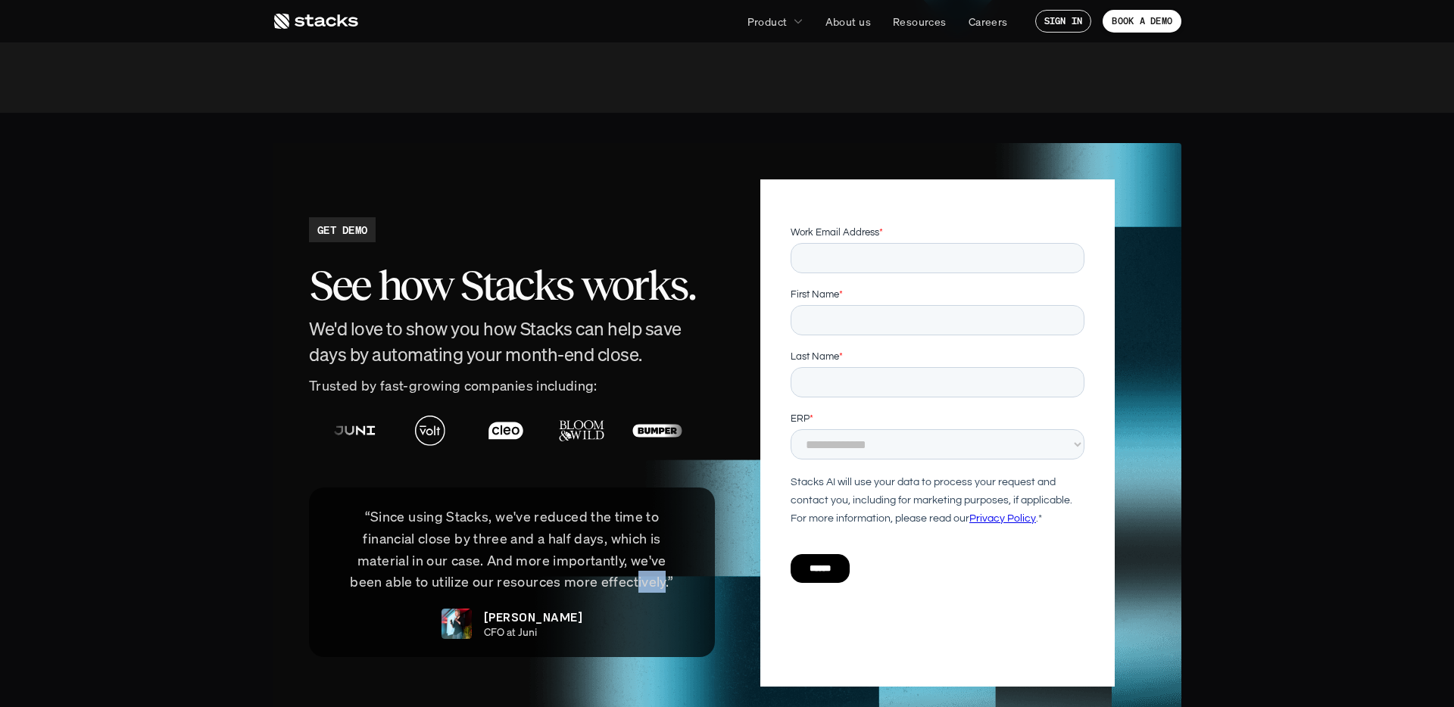
click at [638, 548] on p "“Since using Stacks, we've reduced the time to financial close by three and a h…" at bounding box center [512, 549] width 360 height 87
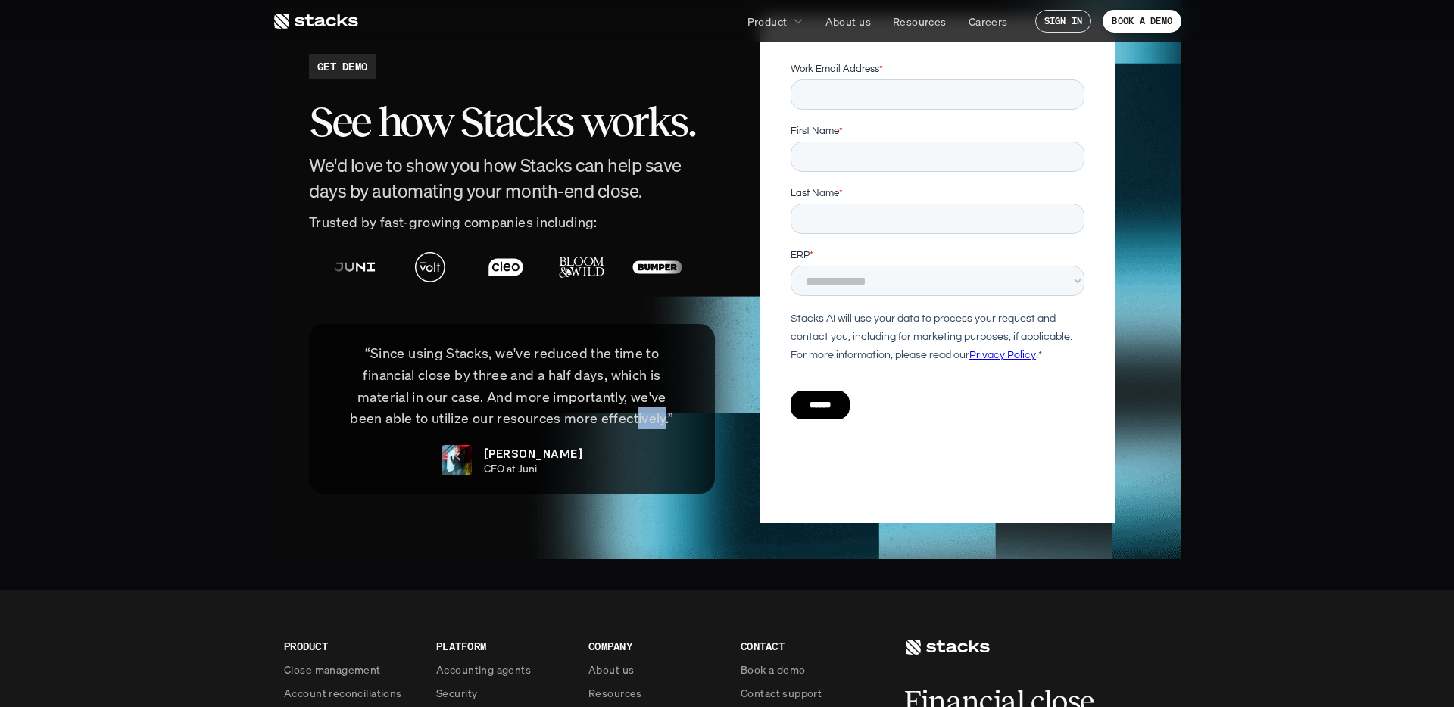
scroll to position [3307, 0]
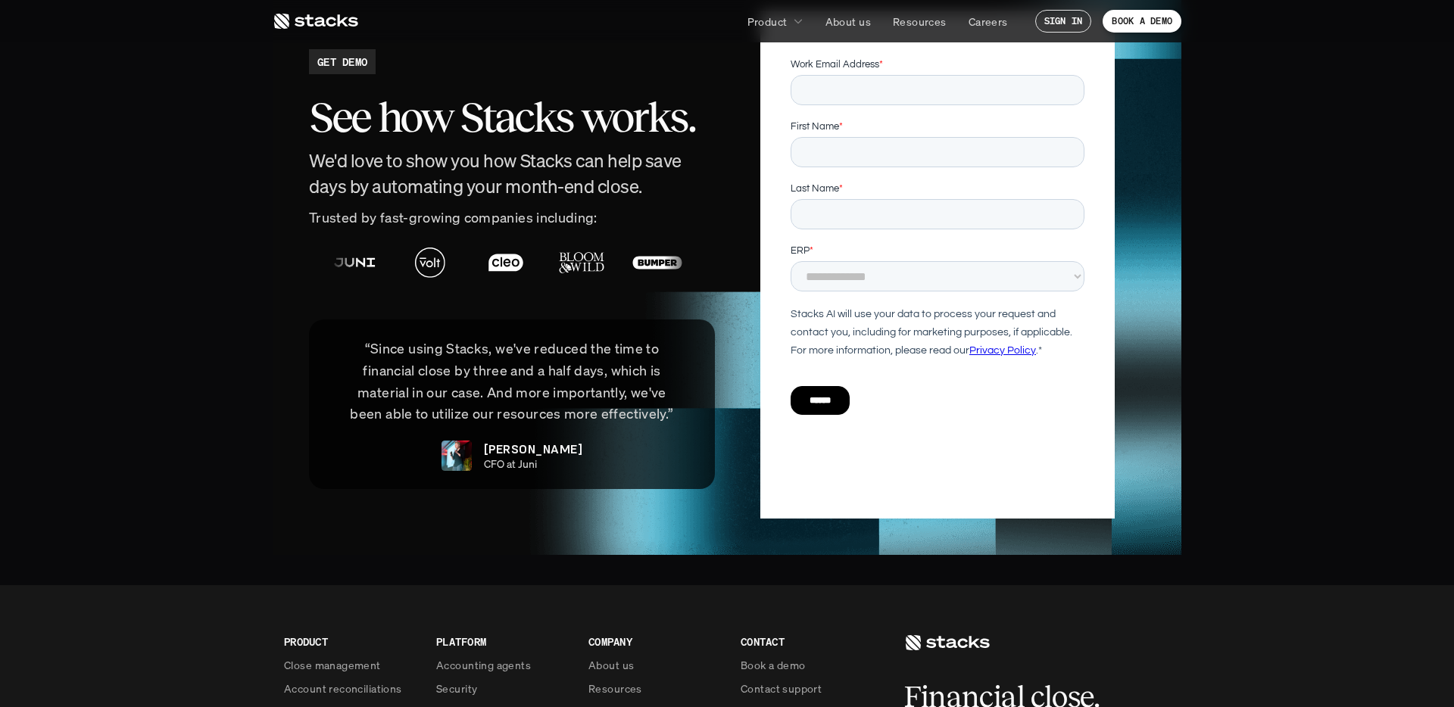
click at [650, 538] on section "GET DEMO See how Stacks works. We'd love to show you how Stacks can help save d…" at bounding box center [727, 265] width 1454 height 641
click at [1032, 405] on div "******" at bounding box center [937, 400] width 294 height 55
